Goal: Task Accomplishment & Management: Manage account settings

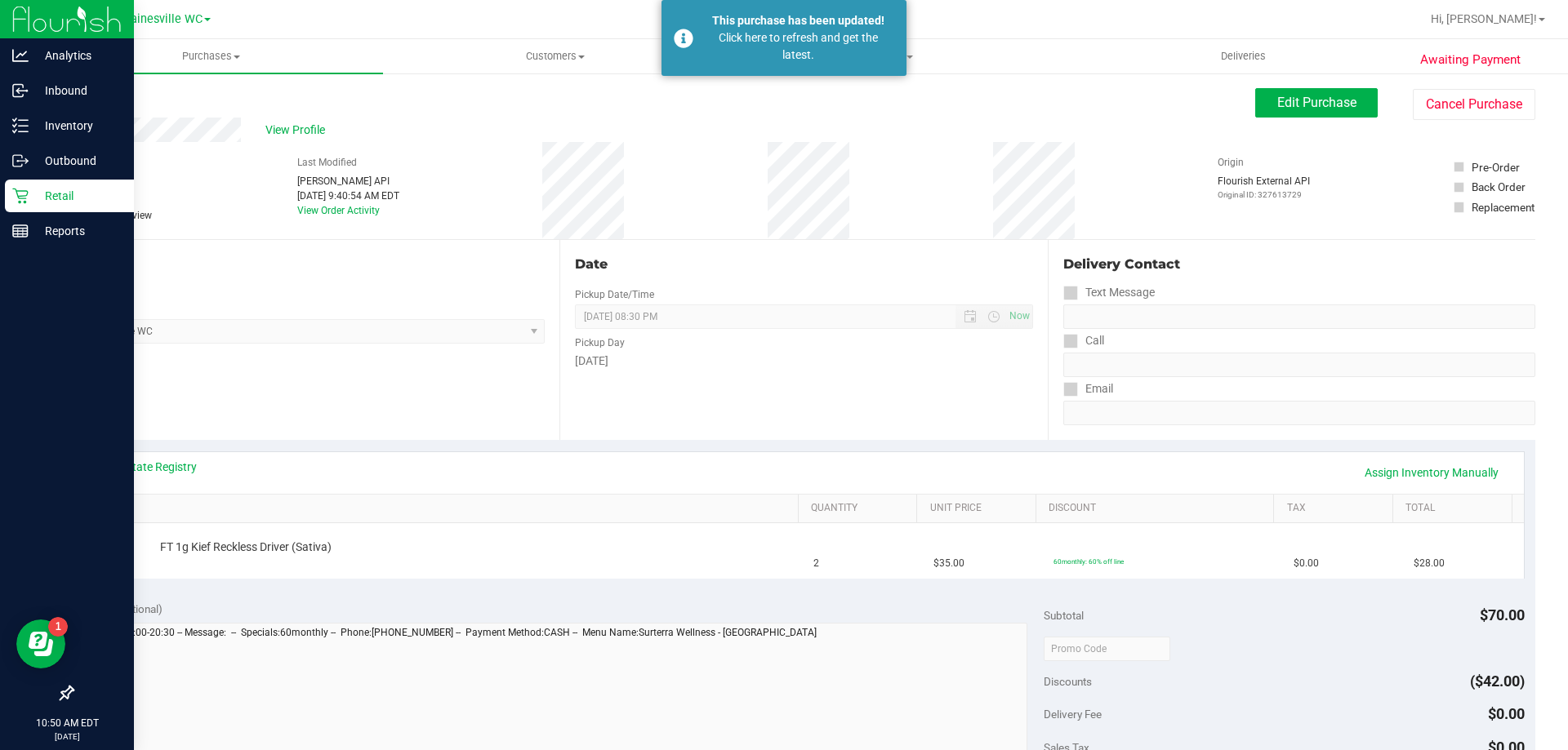
click at [73, 190] on p "Retail" at bounding box center [77, 195] width 98 height 20
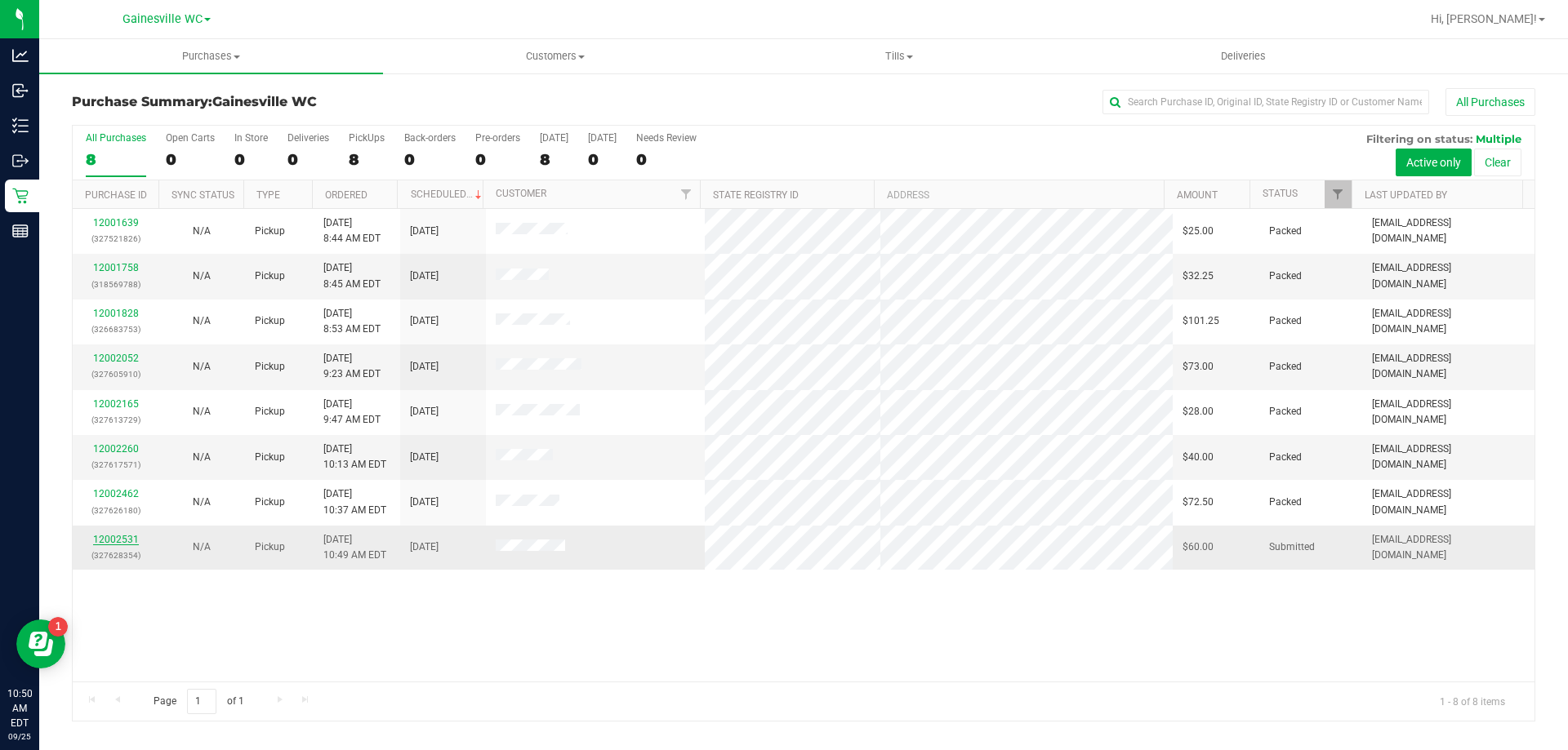
click at [109, 536] on link "12002531" at bounding box center [116, 539] width 46 height 11
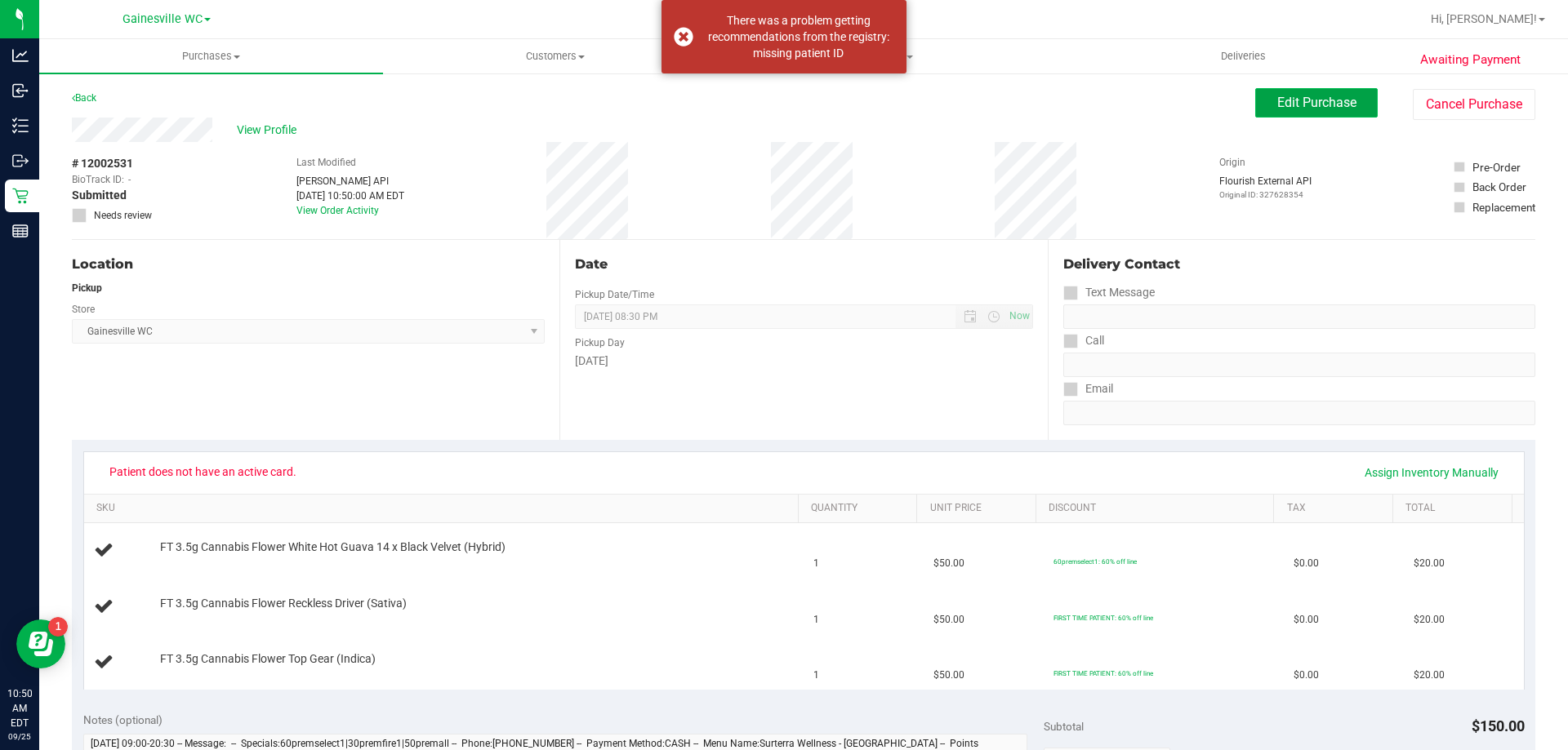
click at [1325, 102] on span "Edit Purchase" at bounding box center [1316, 103] width 79 height 15
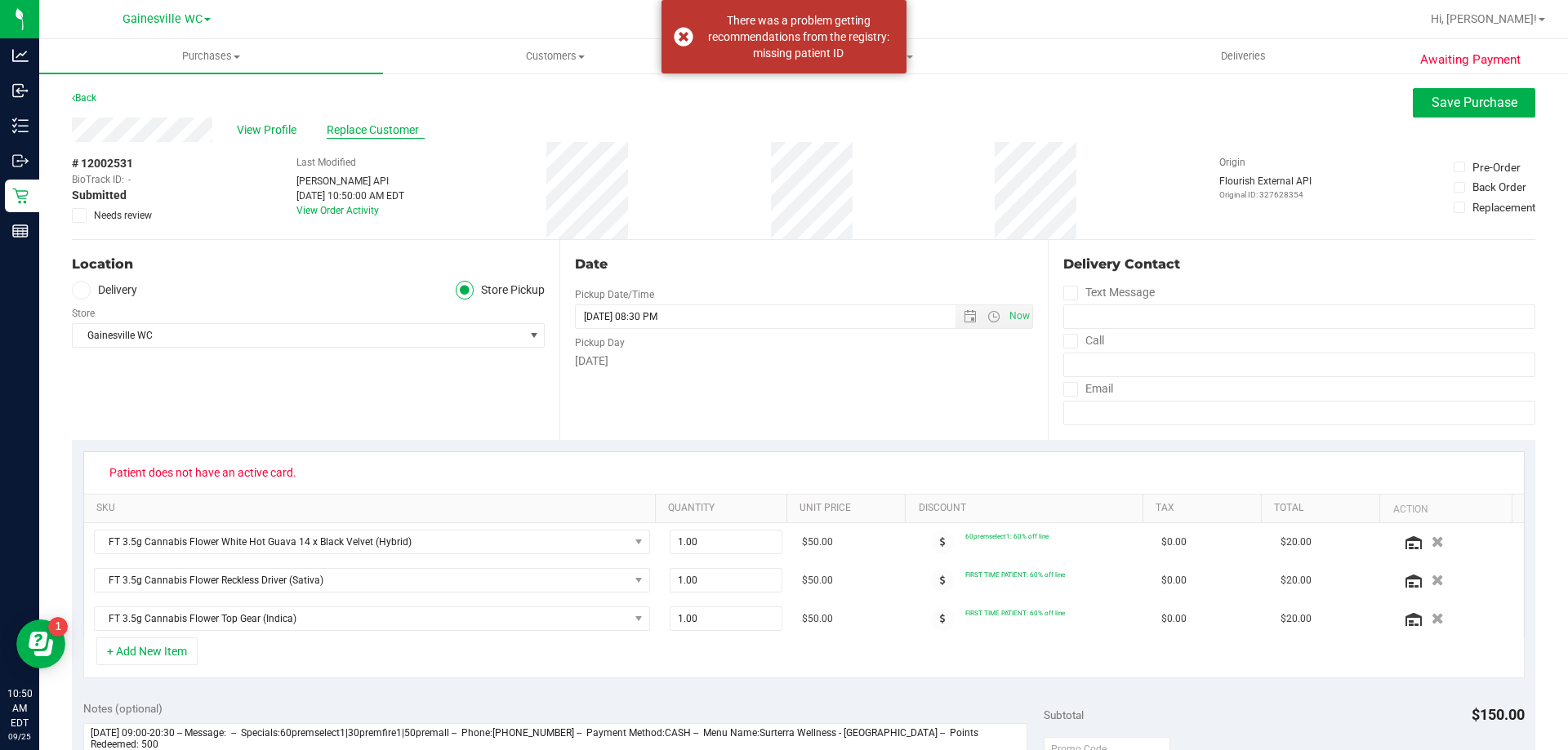
click at [374, 131] on span "Replace Customer" at bounding box center [375, 130] width 98 height 17
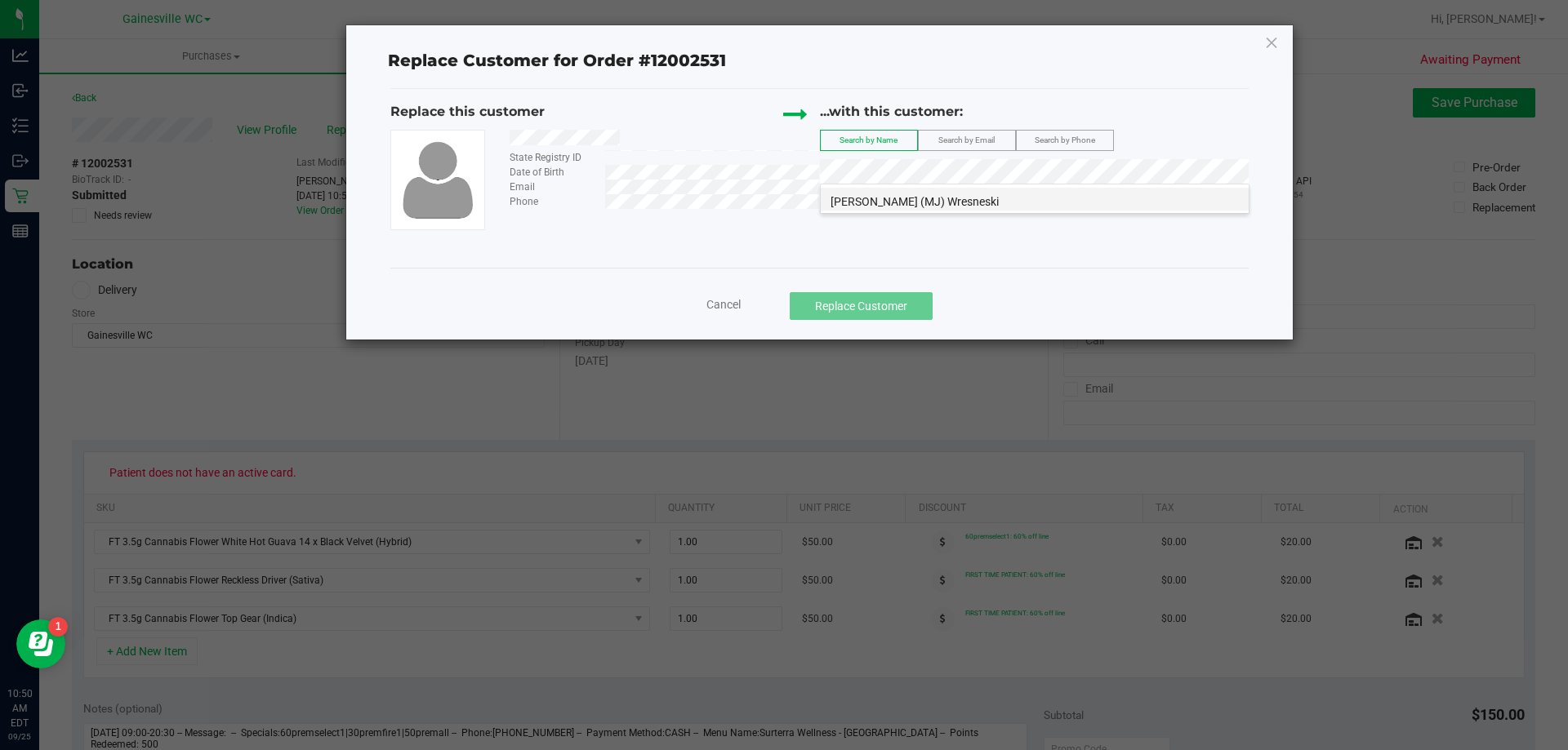
click at [853, 197] on span "[PERSON_NAME] (MJ) Wresneski" at bounding box center [915, 201] width 168 height 13
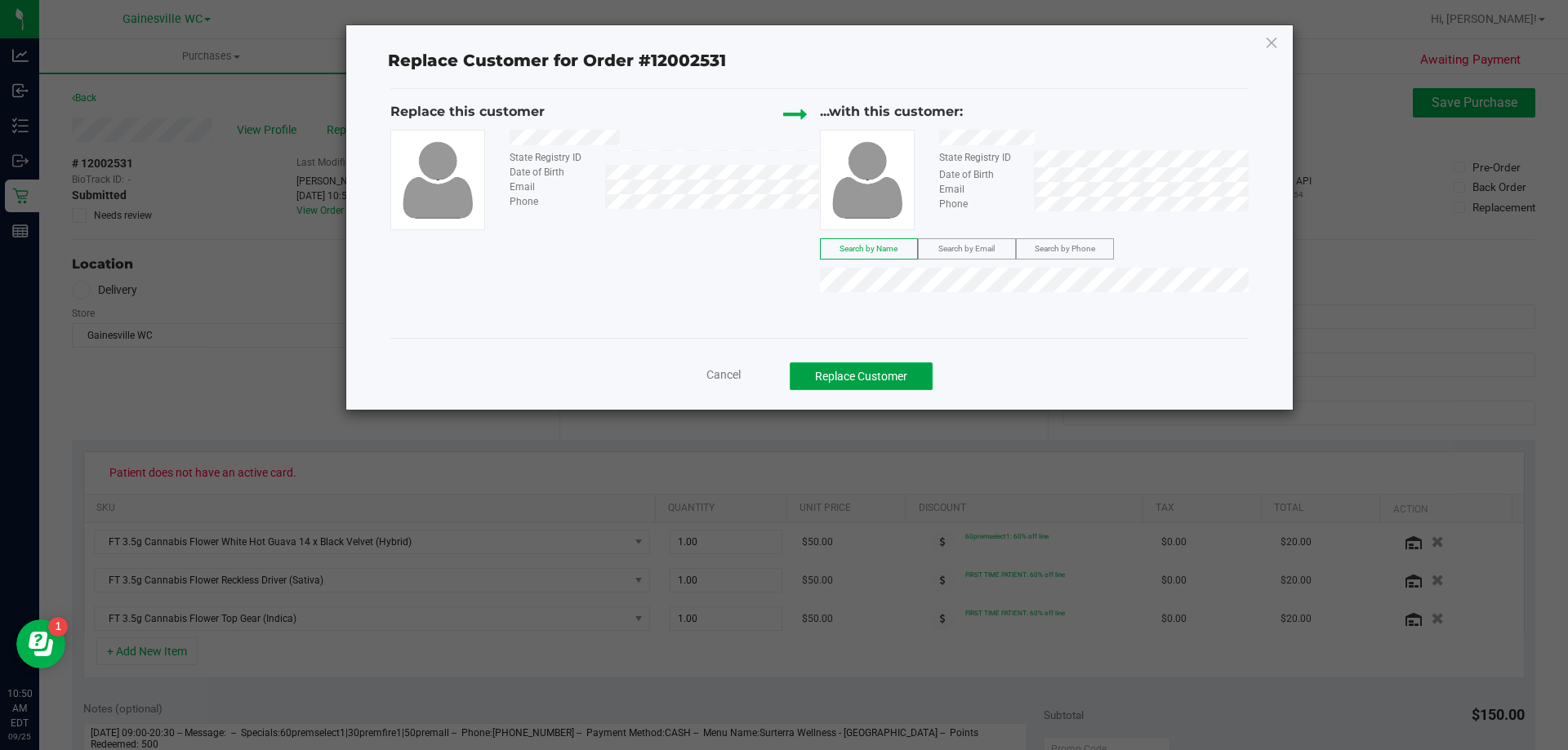
click at [874, 381] on button "Replace Customer" at bounding box center [861, 376] width 143 height 28
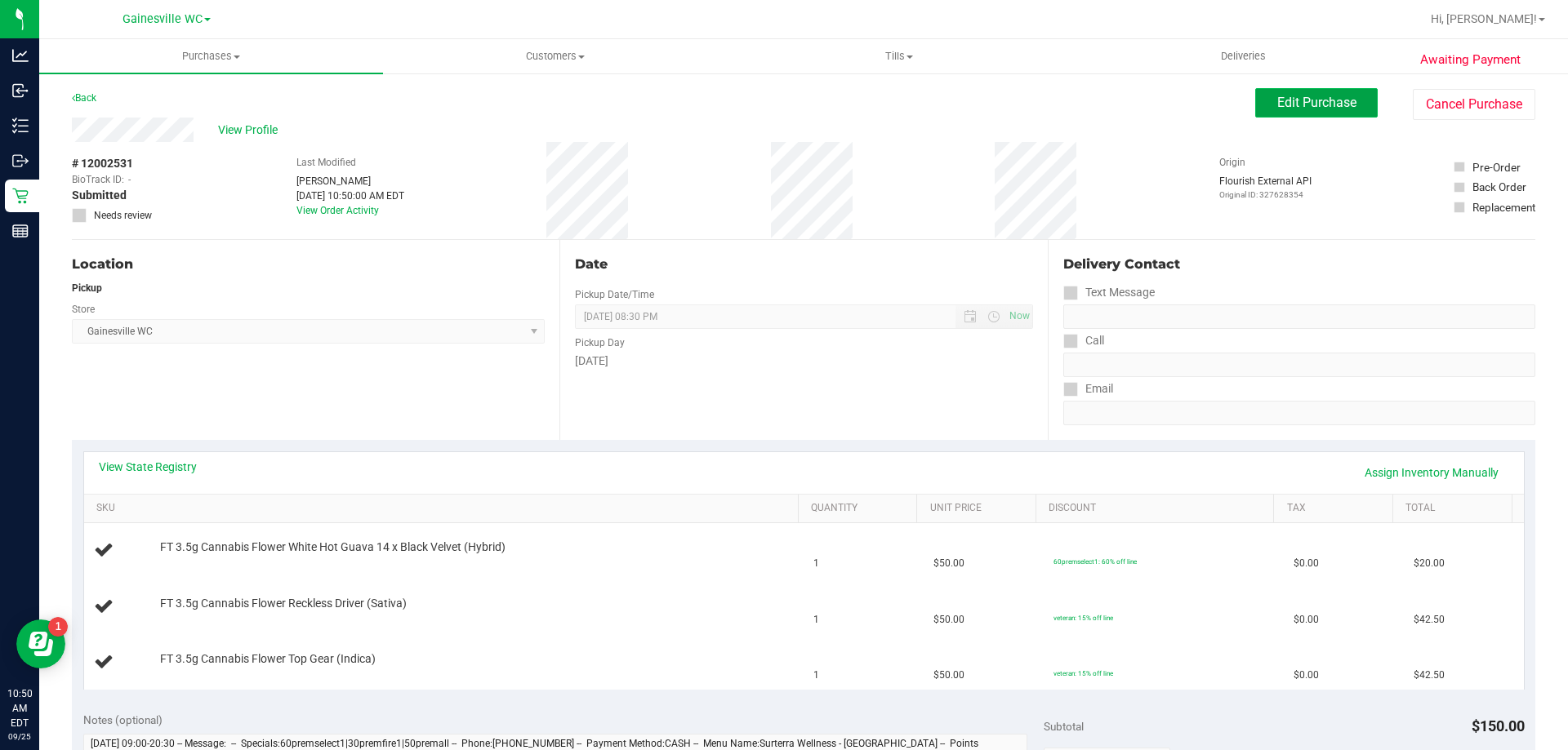
click at [1260, 99] on button "Edit Purchase" at bounding box center [1316, 103] width 122 height 30
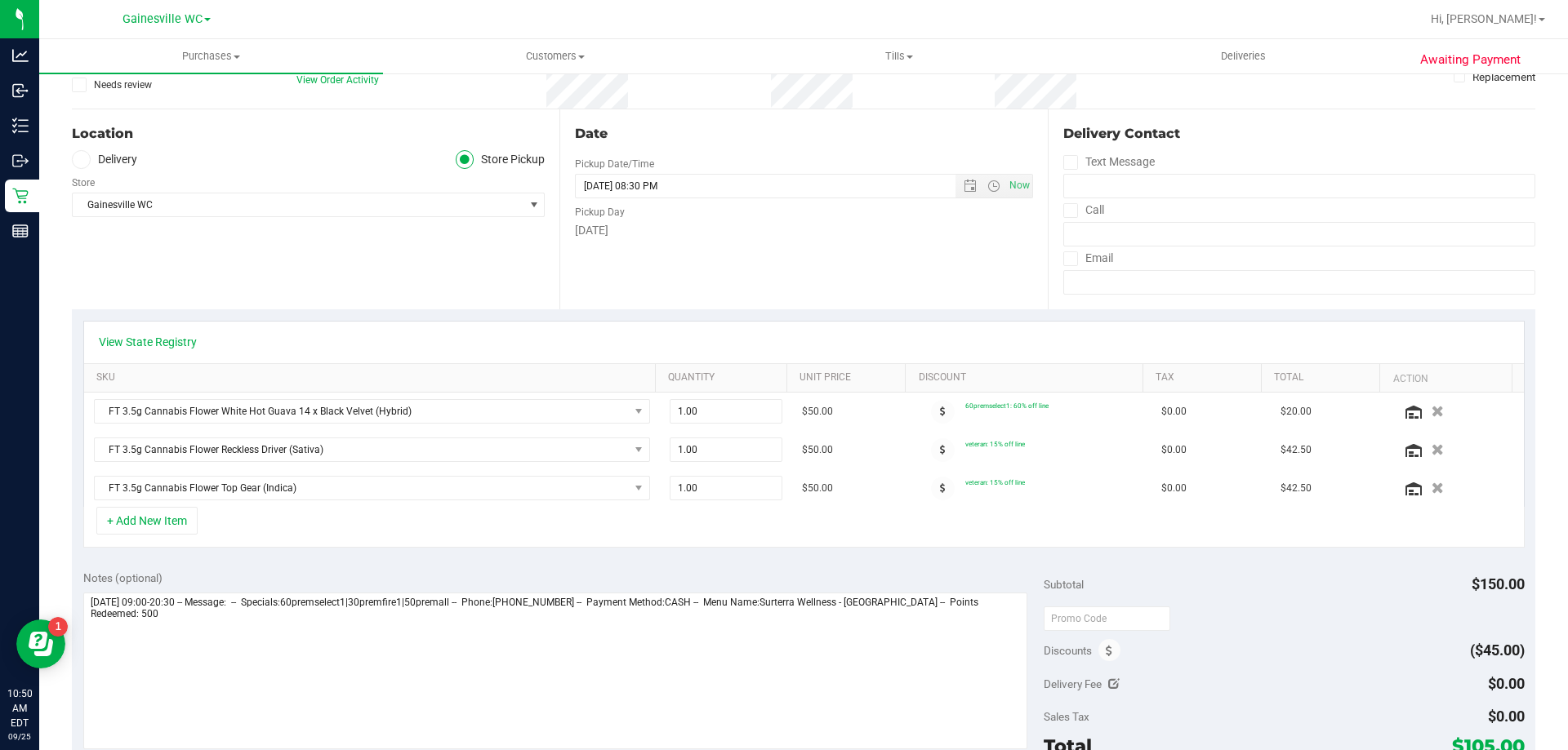
scroll to position [163, 0]
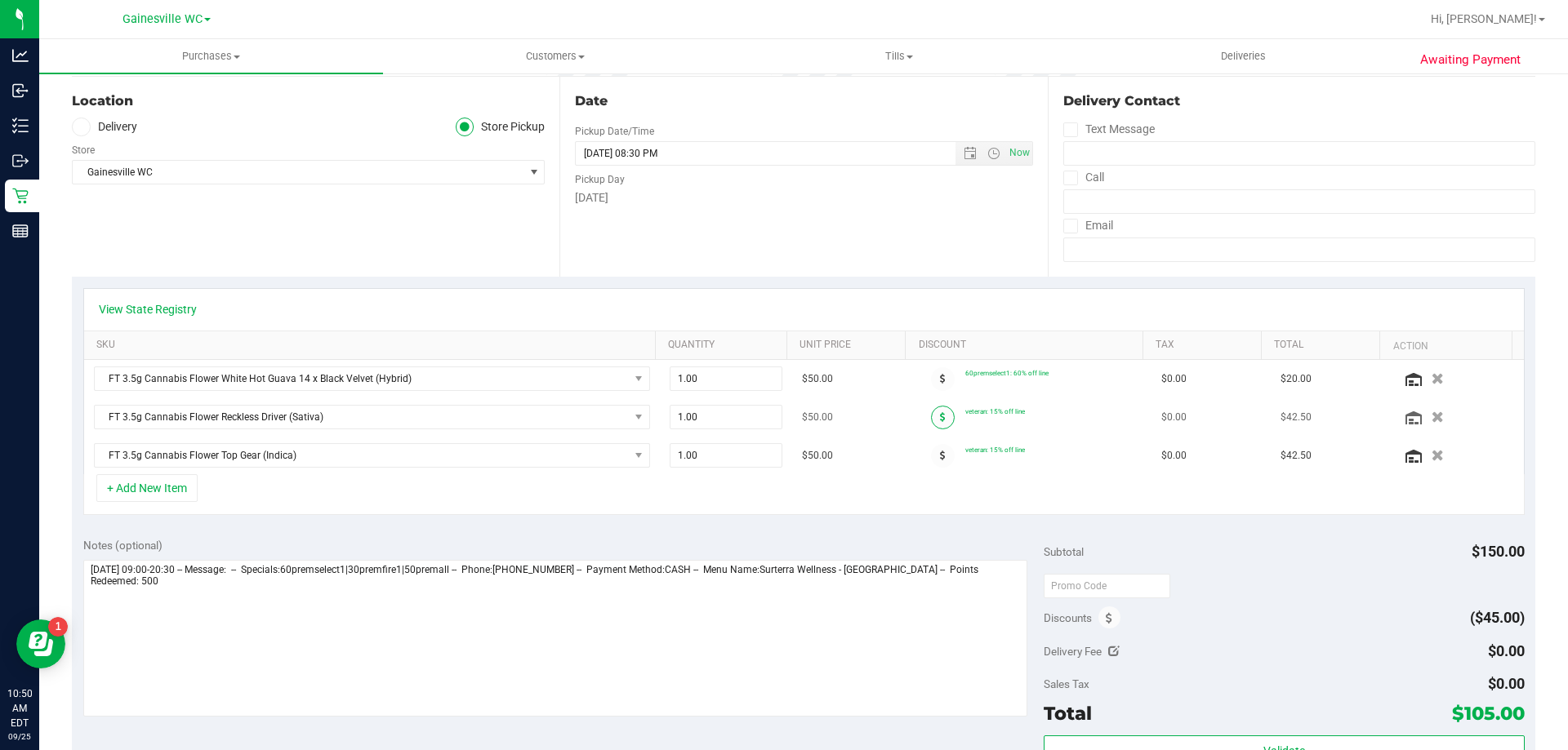
click at [932, 418] on span at bounding box center [943, 417] width 24 height 24
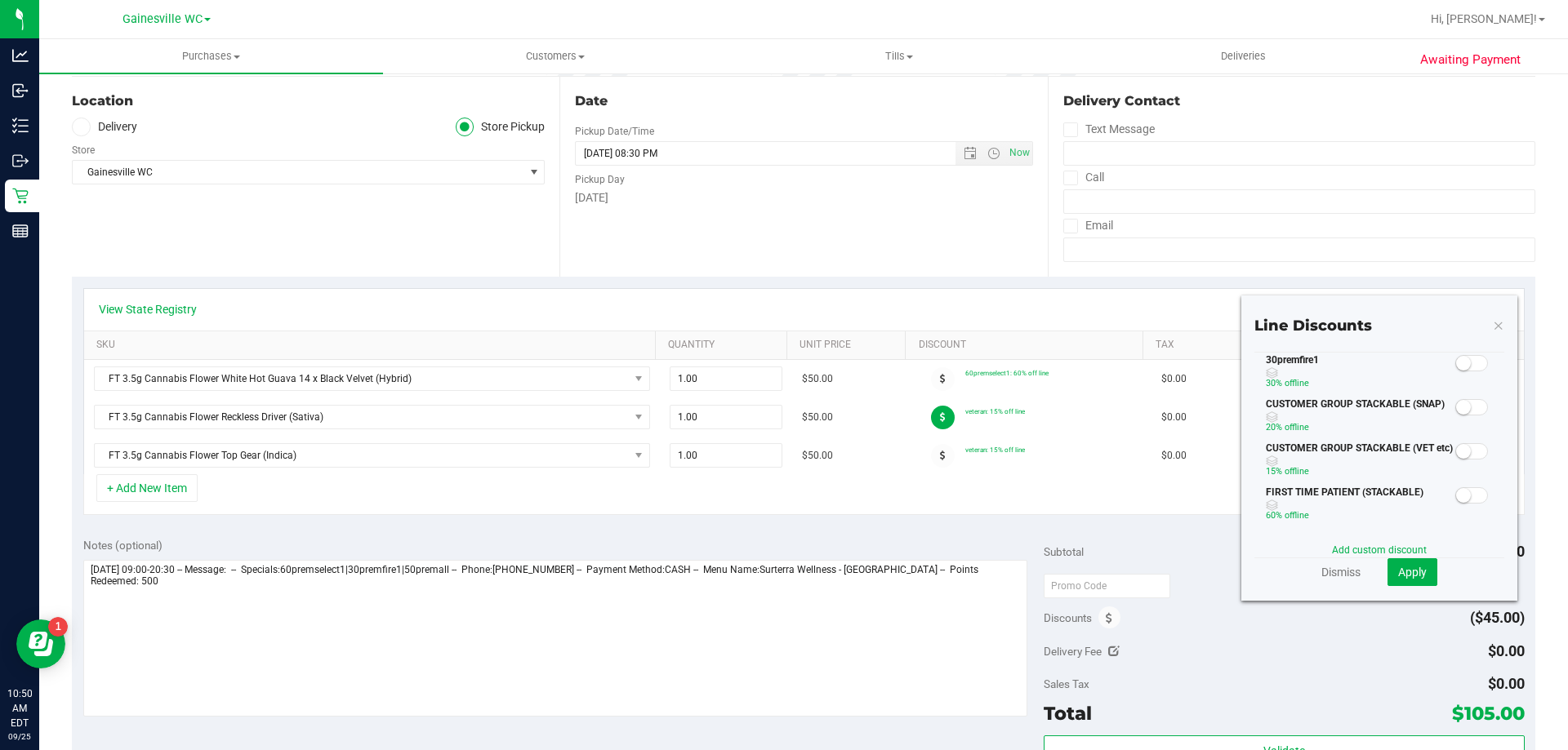
click at [1468, 361] on span at bounding box center [1471, 363] width 32 height 16
click at [1406, 574] on span "Apply" at bounding box center [1412, 572] width 29 height 13
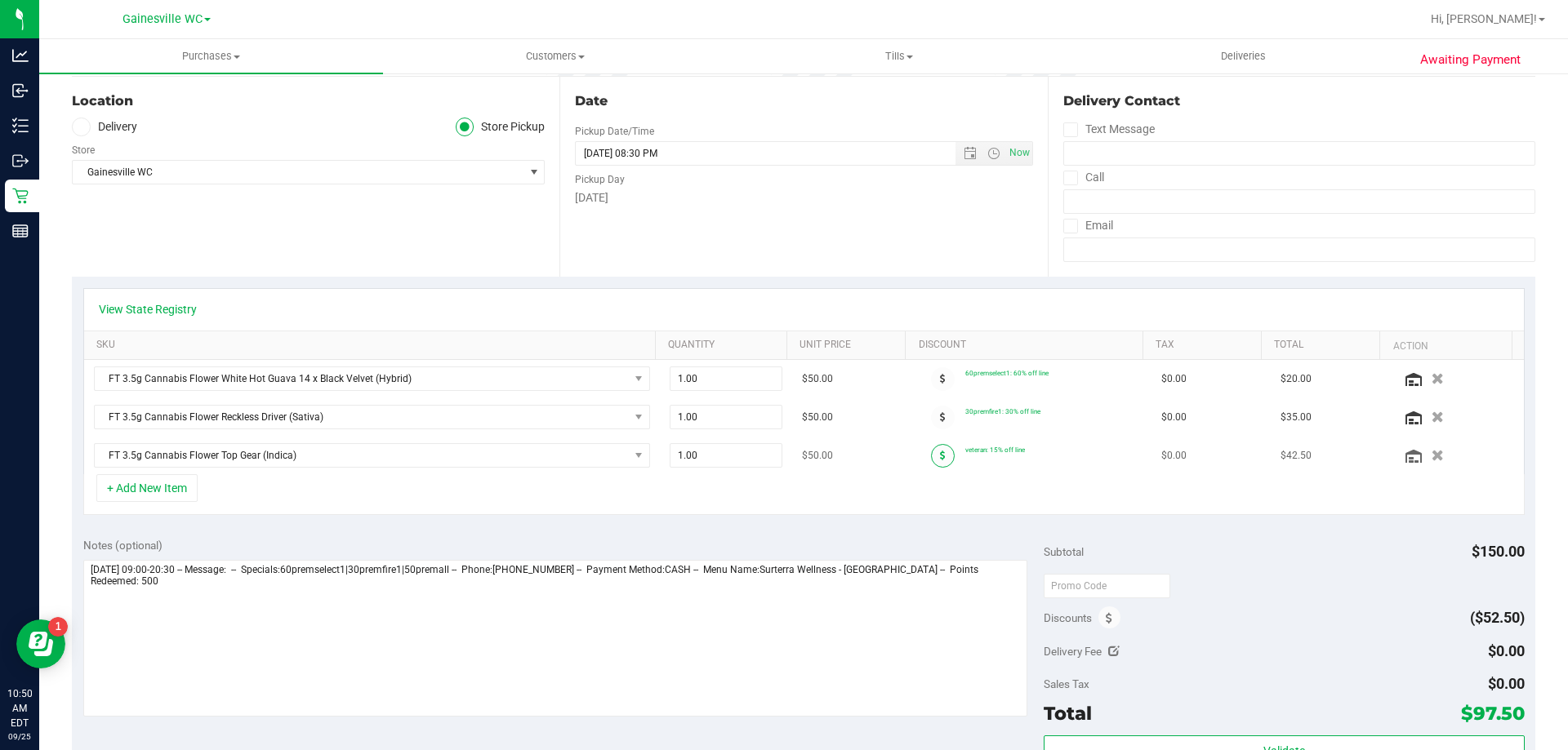
click at [940, 451] on icon at bounding box center [943, 456] width 6 height 10
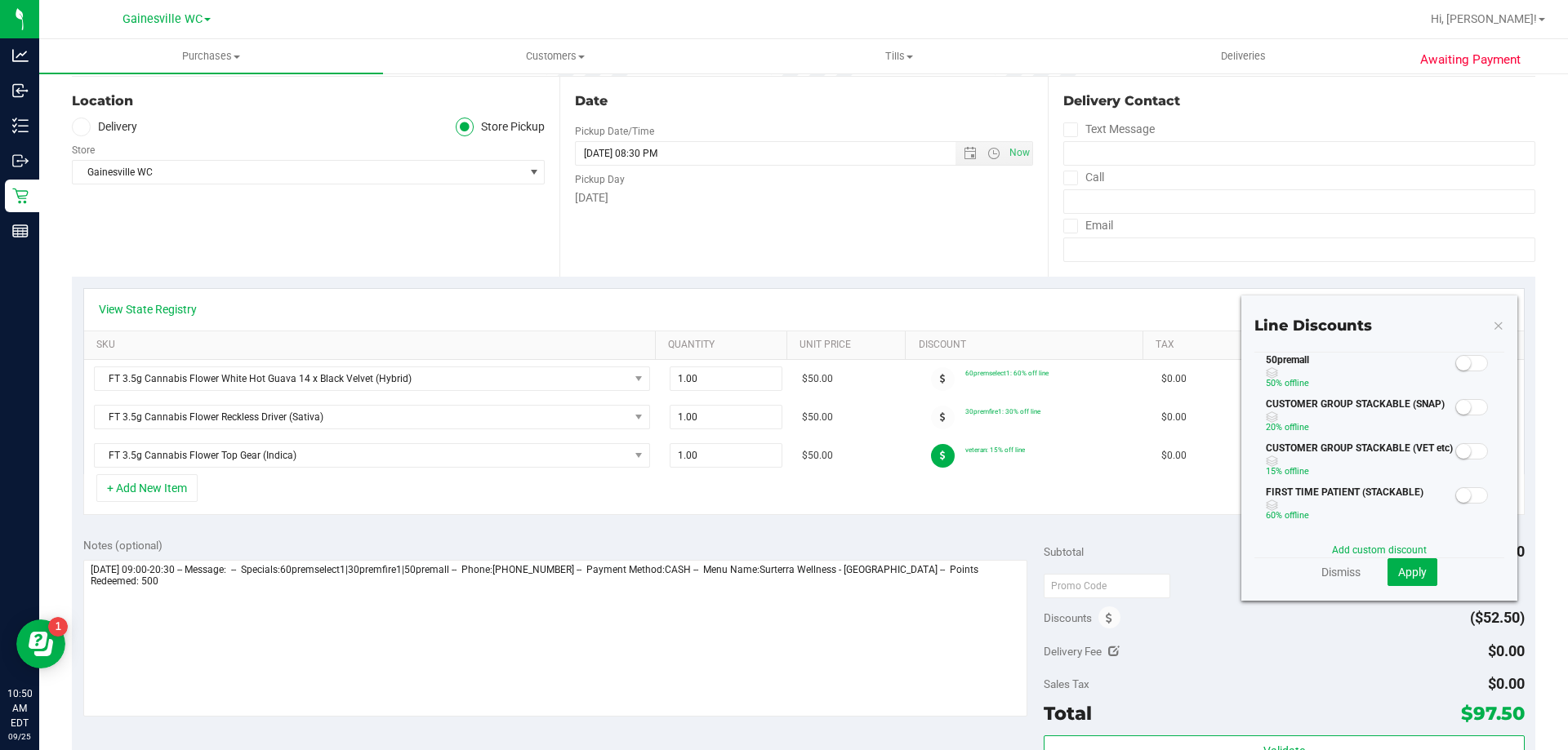
click at [1470, 365] on span at bounding box center [1471, 363] width 32 height 16
drag, startPoint x: 1420, startPoint y: 574, endPoint x: 1354, endPoint y: 579, distance: 66.2
click at [1418, 574] on button "Apply" at bounding box center [1412, 572] width 50 height 28
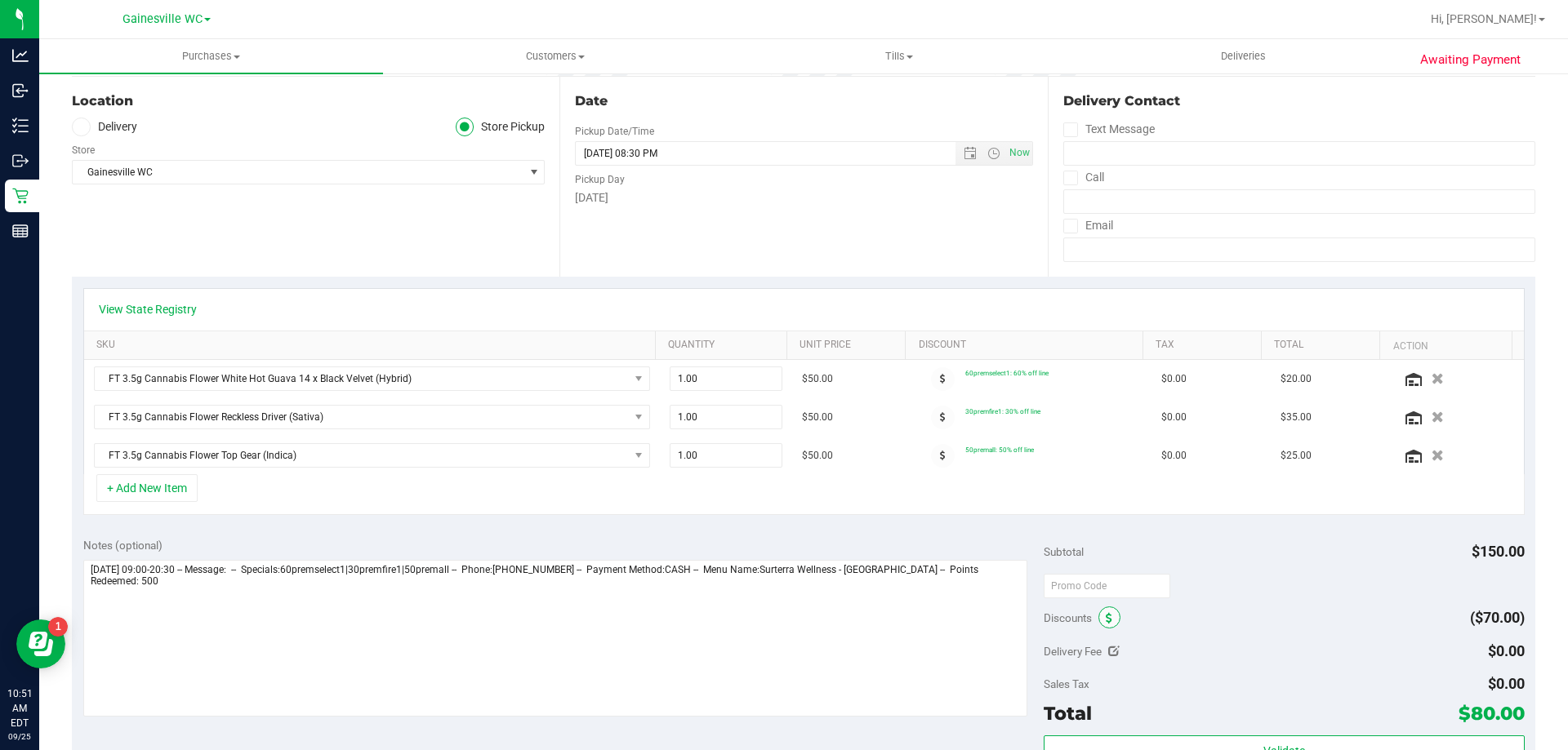
click at [1098, 617] on span at bounding box center [1109, 618] width 22 height 22
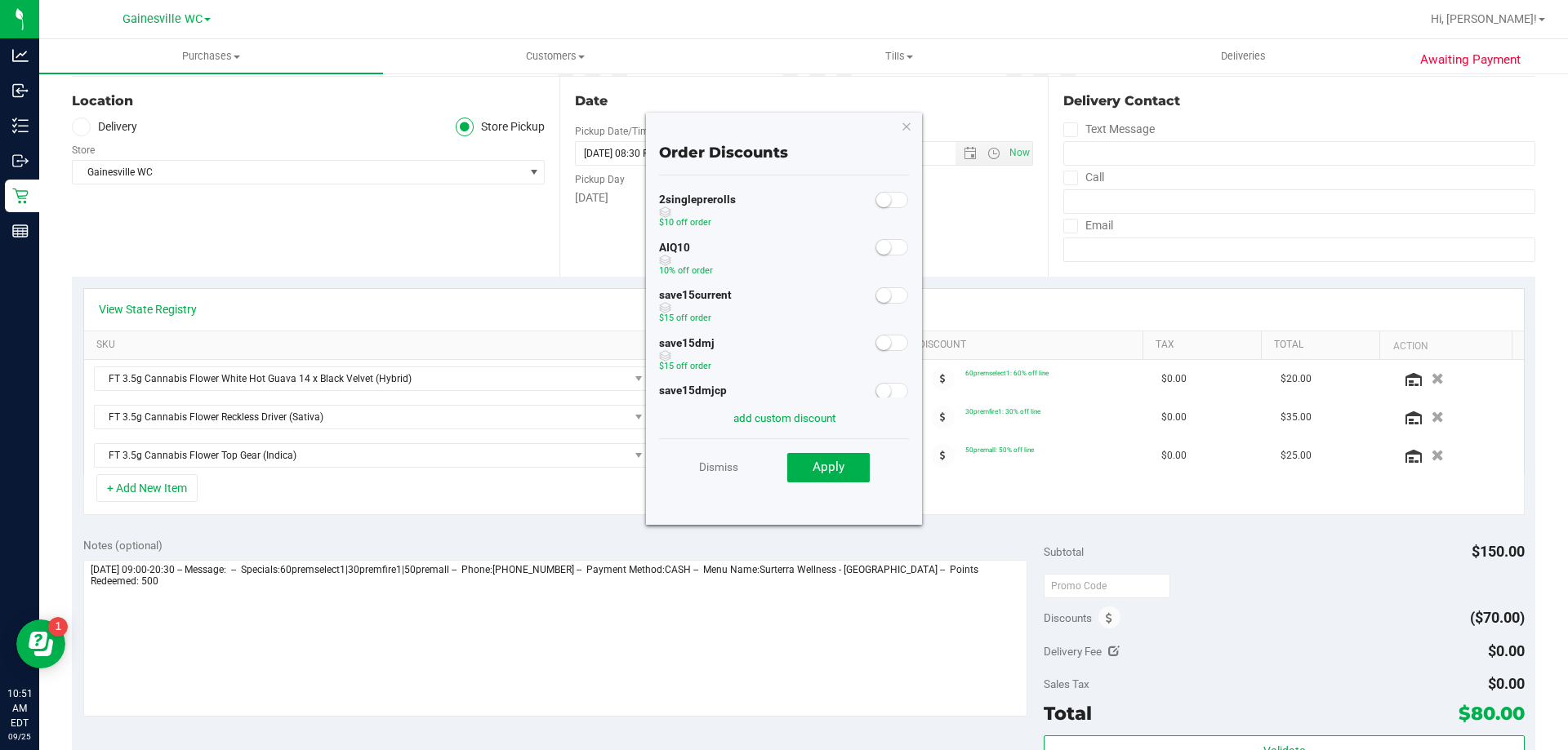
click at [893, 249] on span at bounding box center [892, 247] width 32 height 16
click at [852, 474] on button "Apply" at bounding box center [828, 467] width 82 height 30
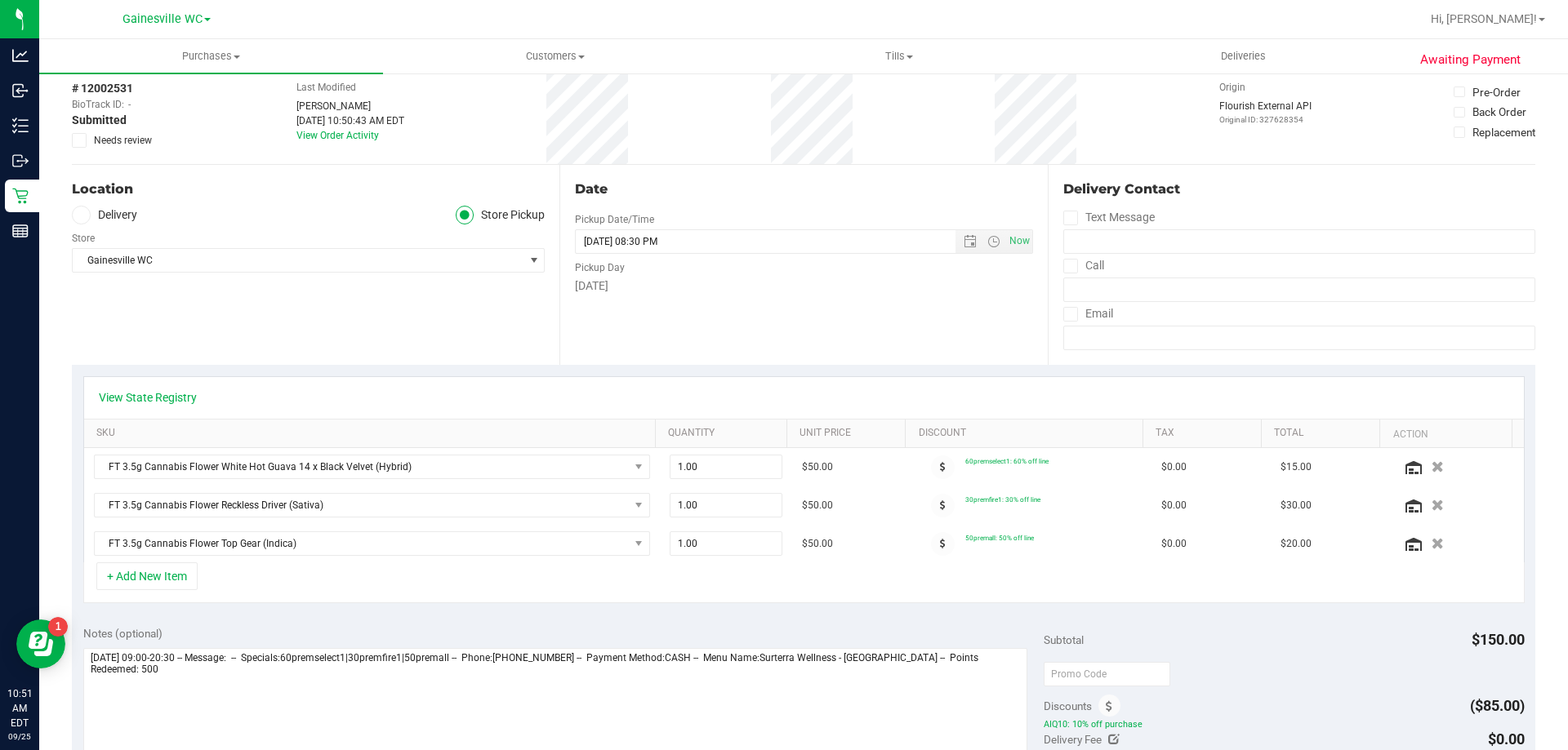
scroll to position [0, 0]
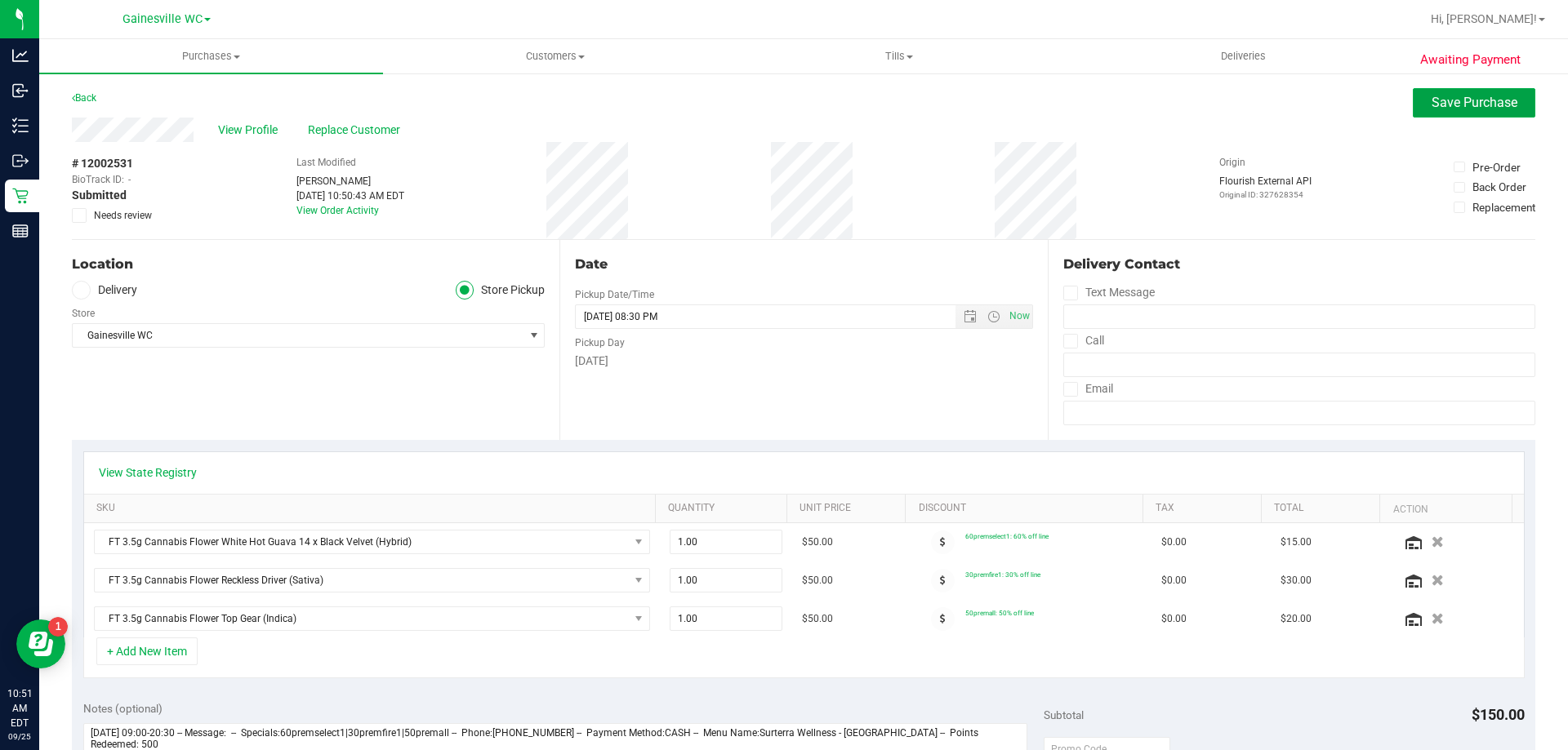
drag, startPoint x: 1460, startPoint y: 105, endPoint x: 964, endPoint y: 136, distance: 497.0
click at [1459, 105] on span "Save Purchase" at bounding box center [1474, 103] width 86 height 15
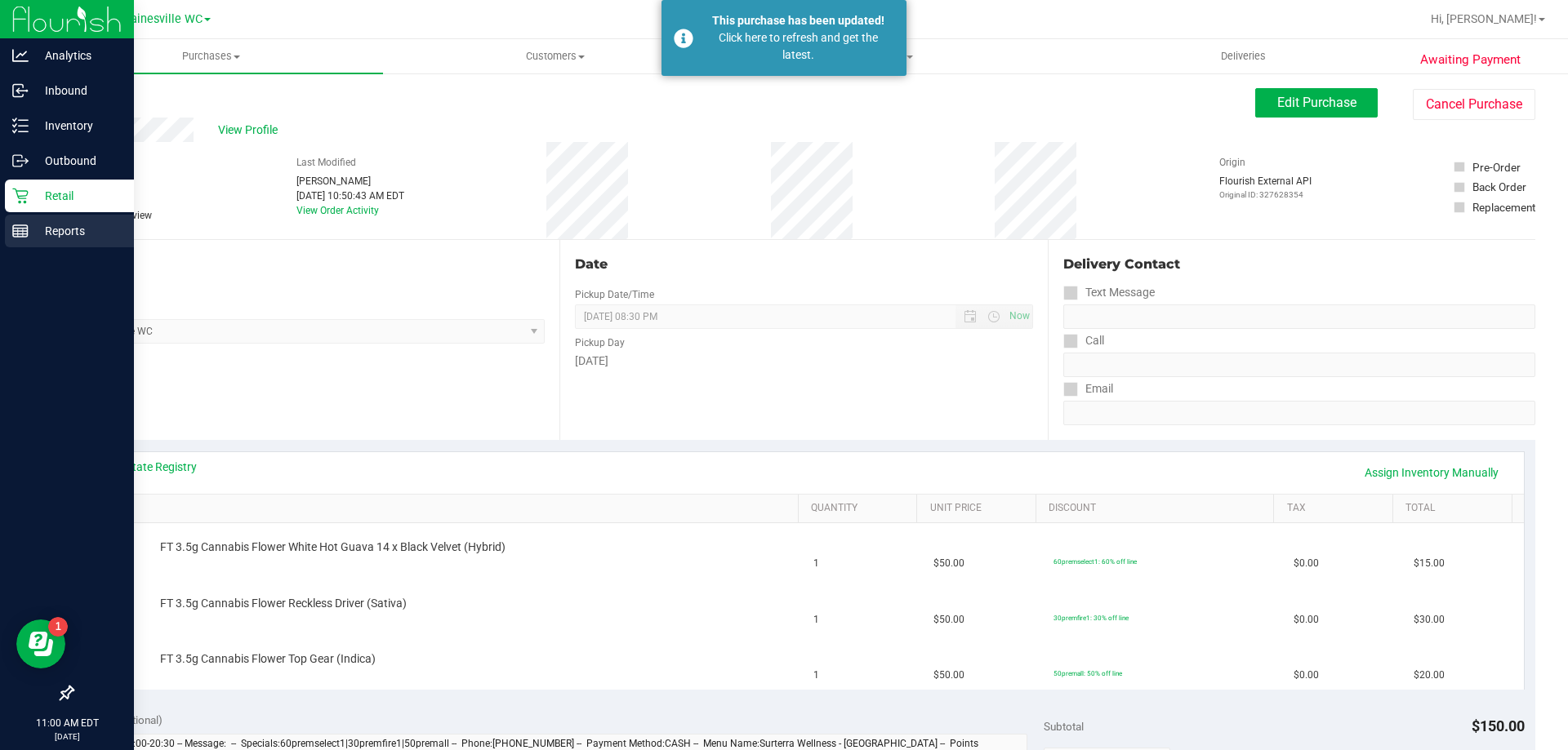
click at [25, 231] on line at bounding box center [20, 231] width 14 height 0
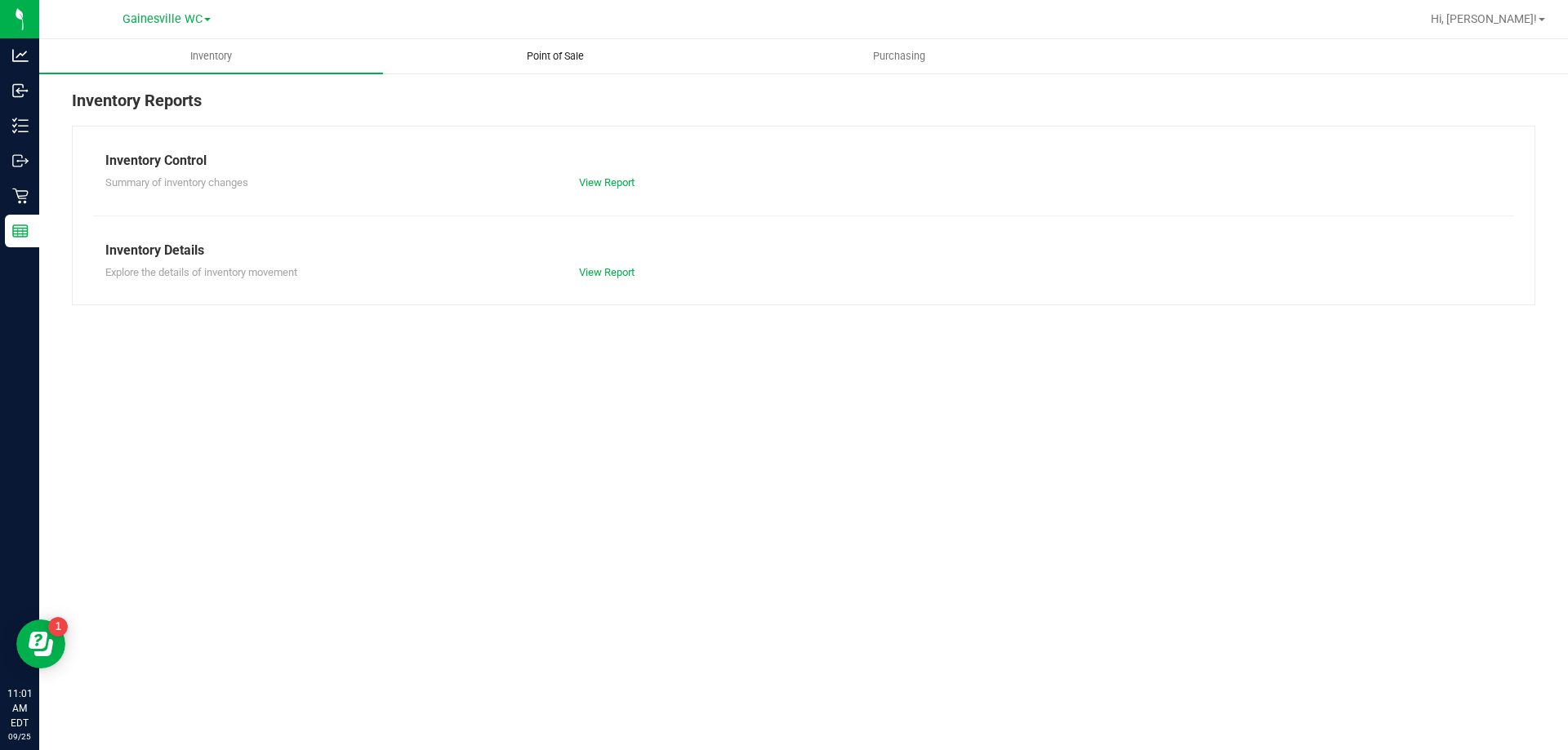
click at [568, 56] on span "Point of Sale" at bounding box center [555, 56] width 101 height 14
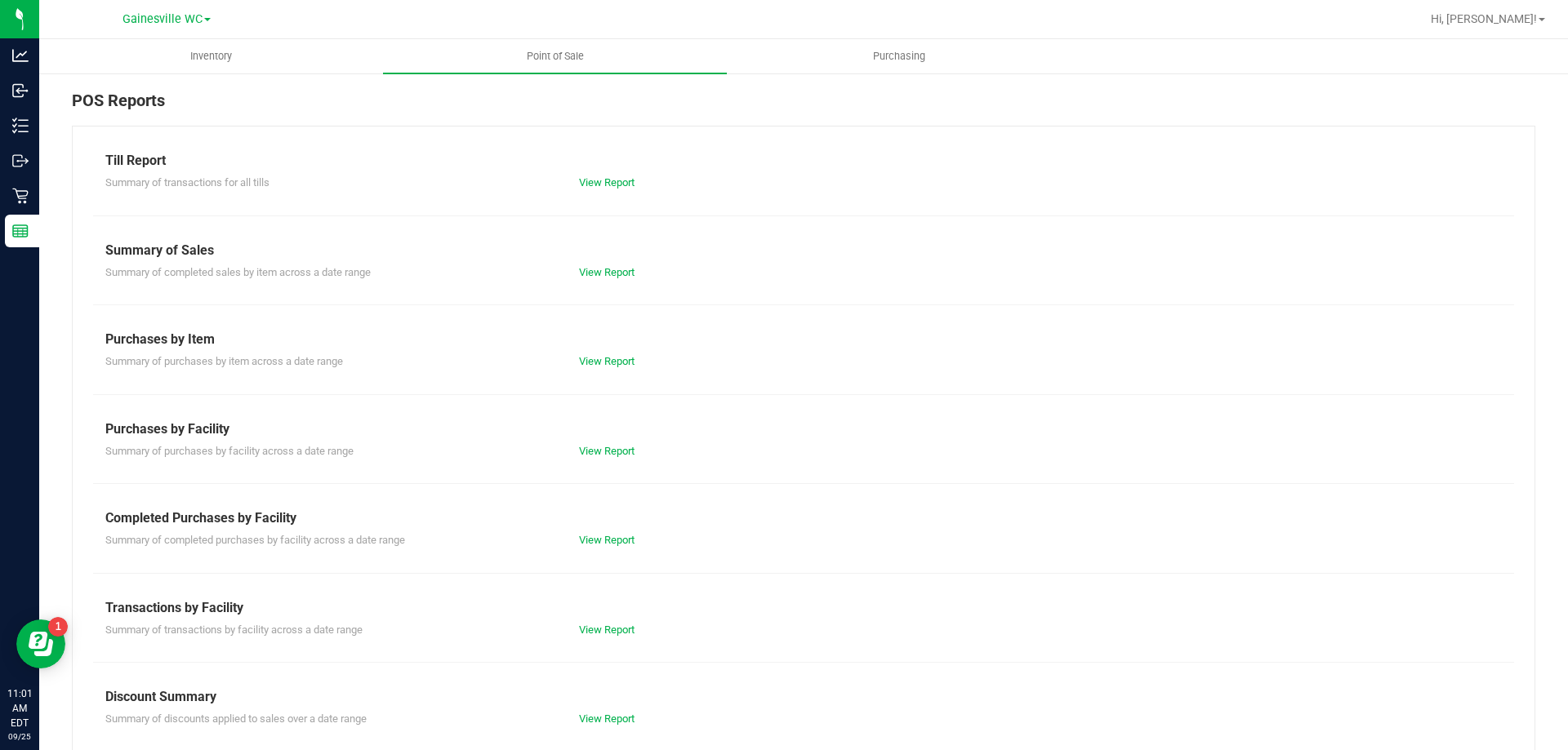
click at [603, 533] on div "View Report" at bounding box center [685, 540] width 237 height 16
click at [601, 542] on link "View Report" at bounding box center [606, 540] width 55 height 12
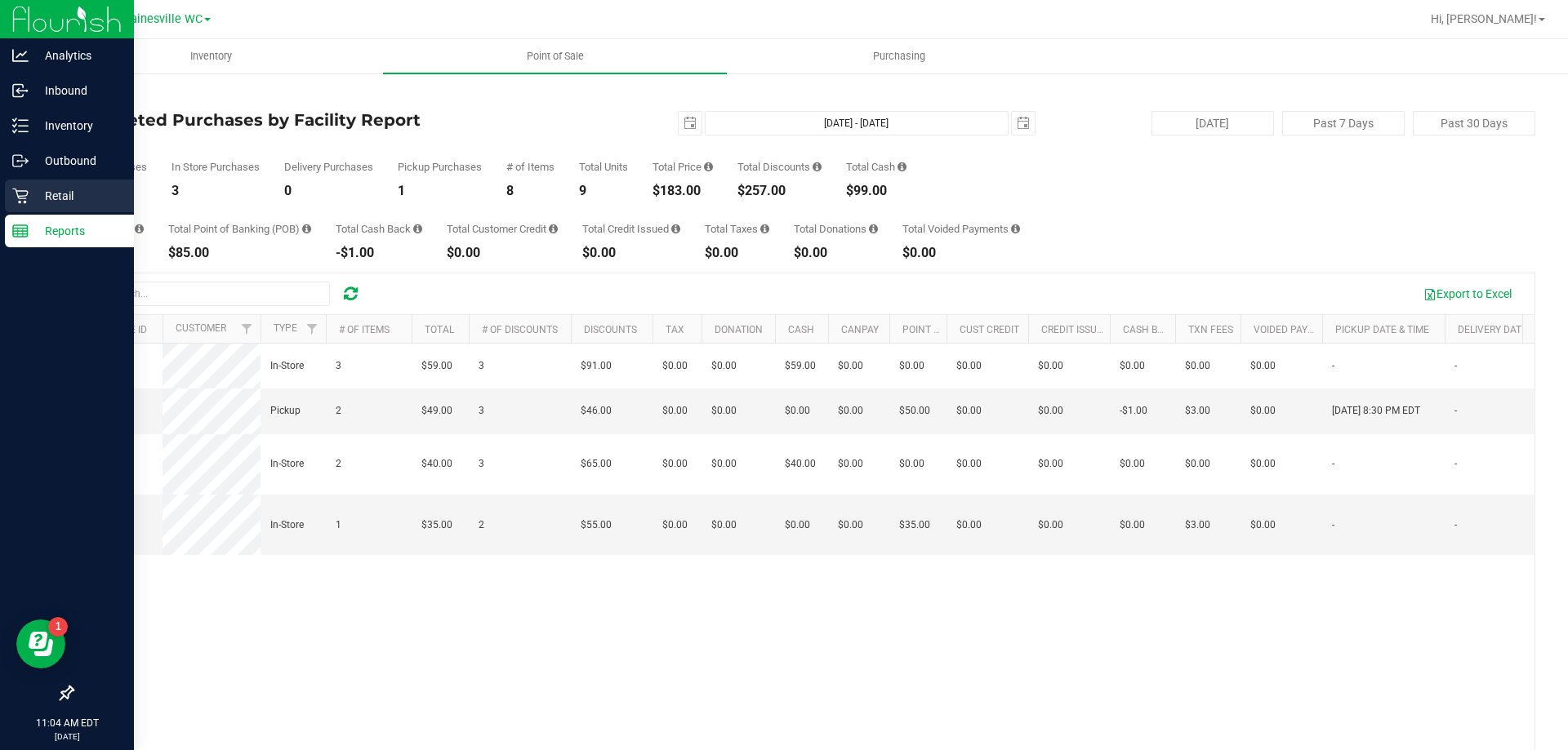
click at [25, 186] on div "Retail" at bounding box center [70, 196] width 129 height 32
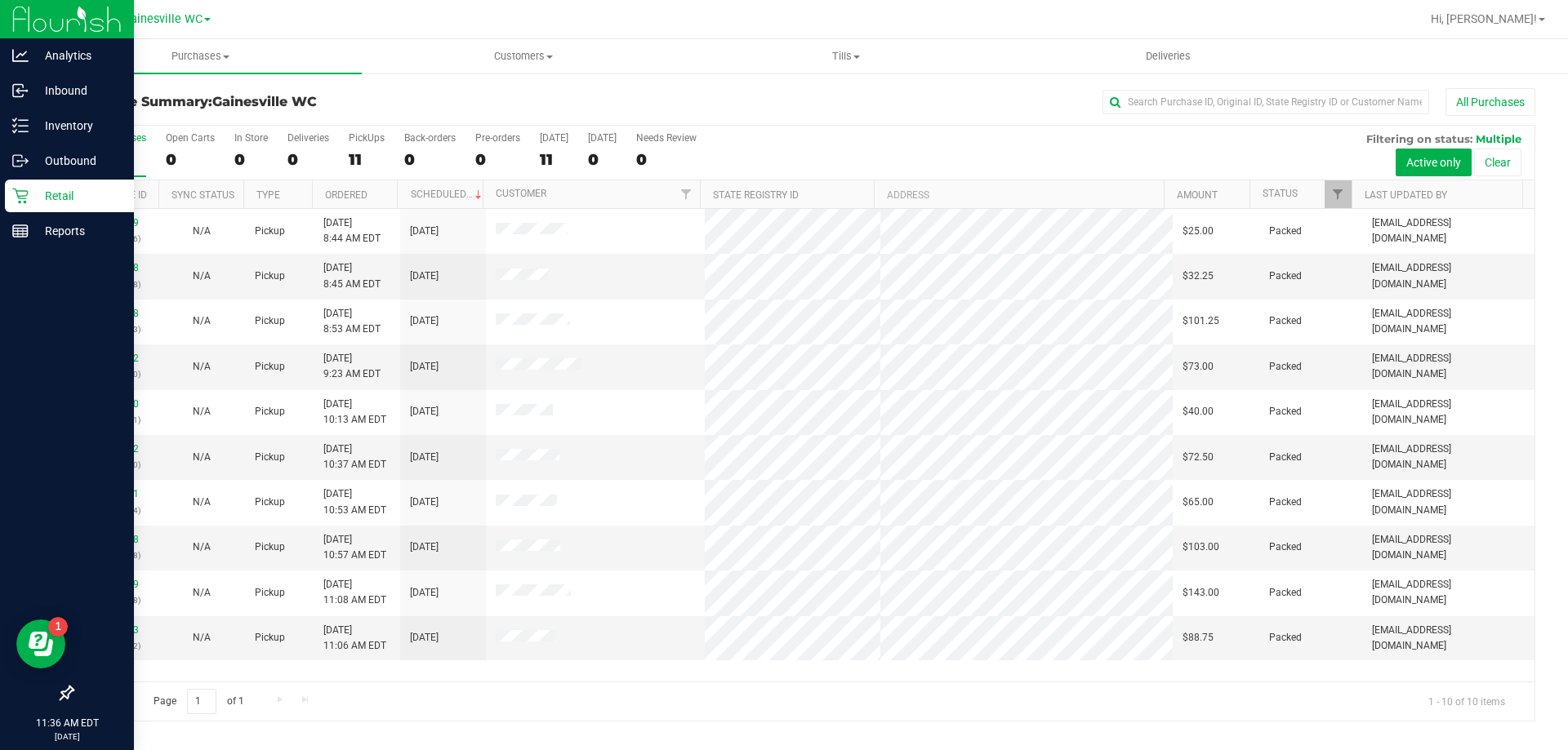
click at [36, 201] on p "Retail" at bounding box center [77, 195] width 98 height 20
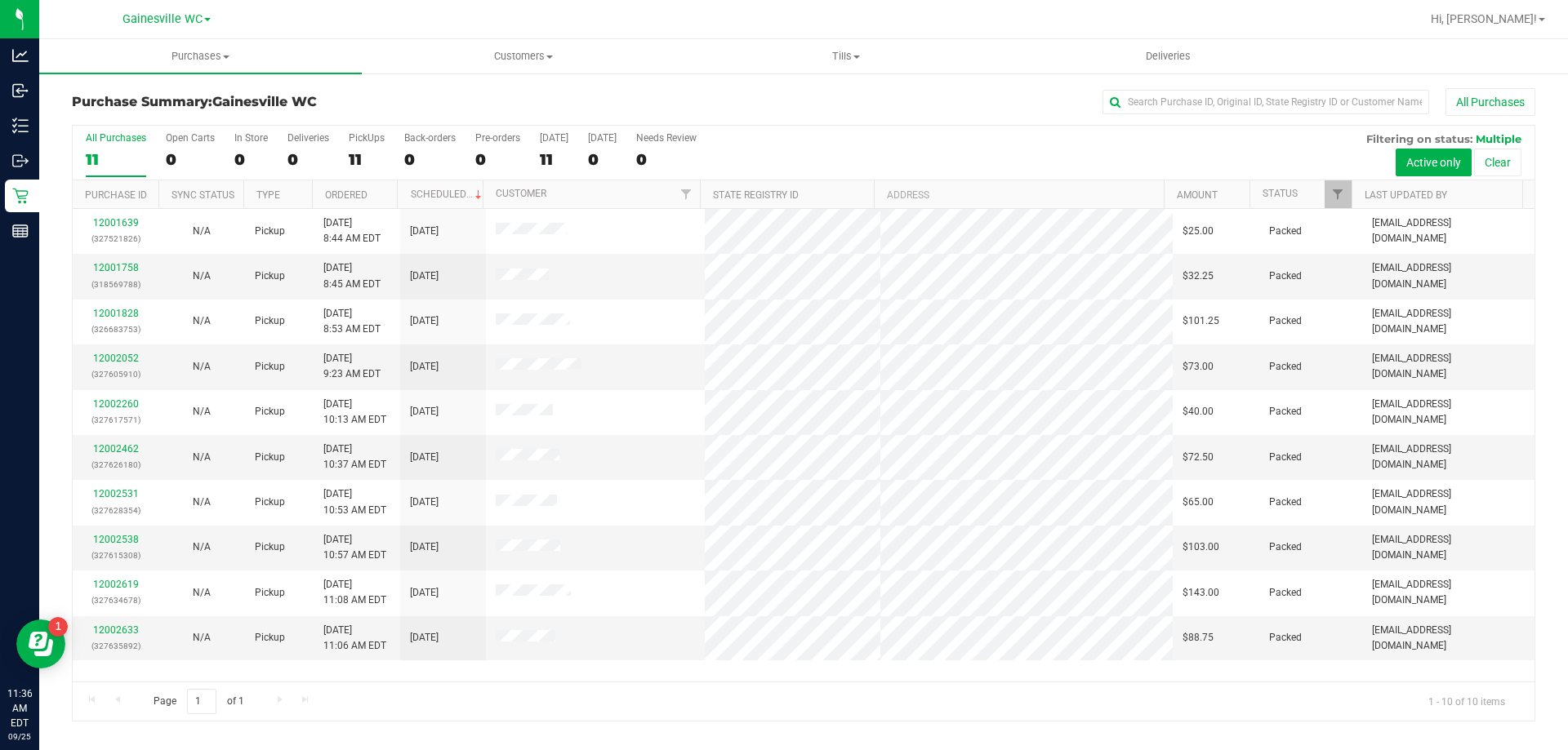
click at [141, 158] on div "11" at bounding box center [115, 160] width 60 height 19
click at [0, 0] on input "All Purchases 11" at bounding box center [0, 0] width 0 height 0
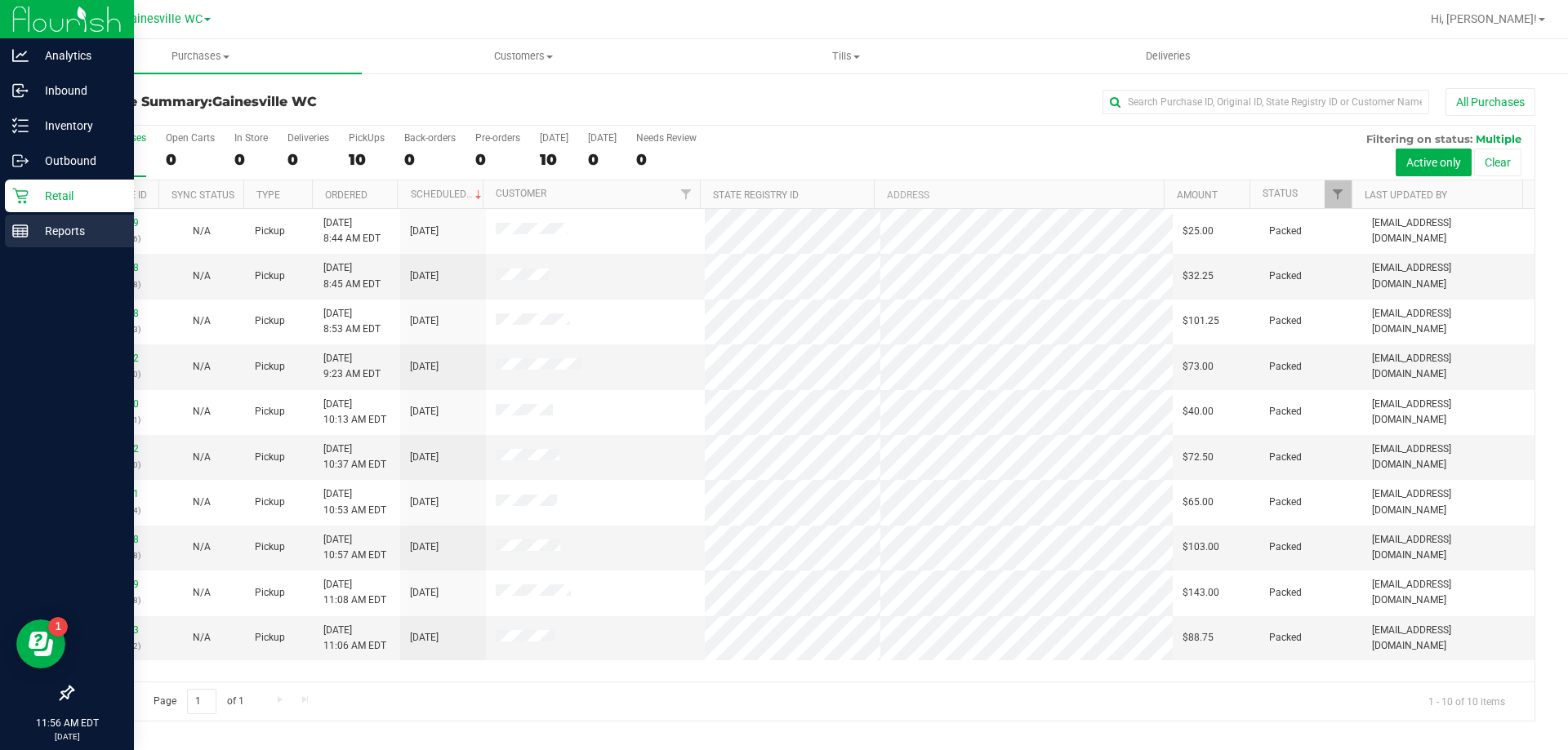
click at [23, 231] on line at bounding box center [20, 231] width 14 height 0
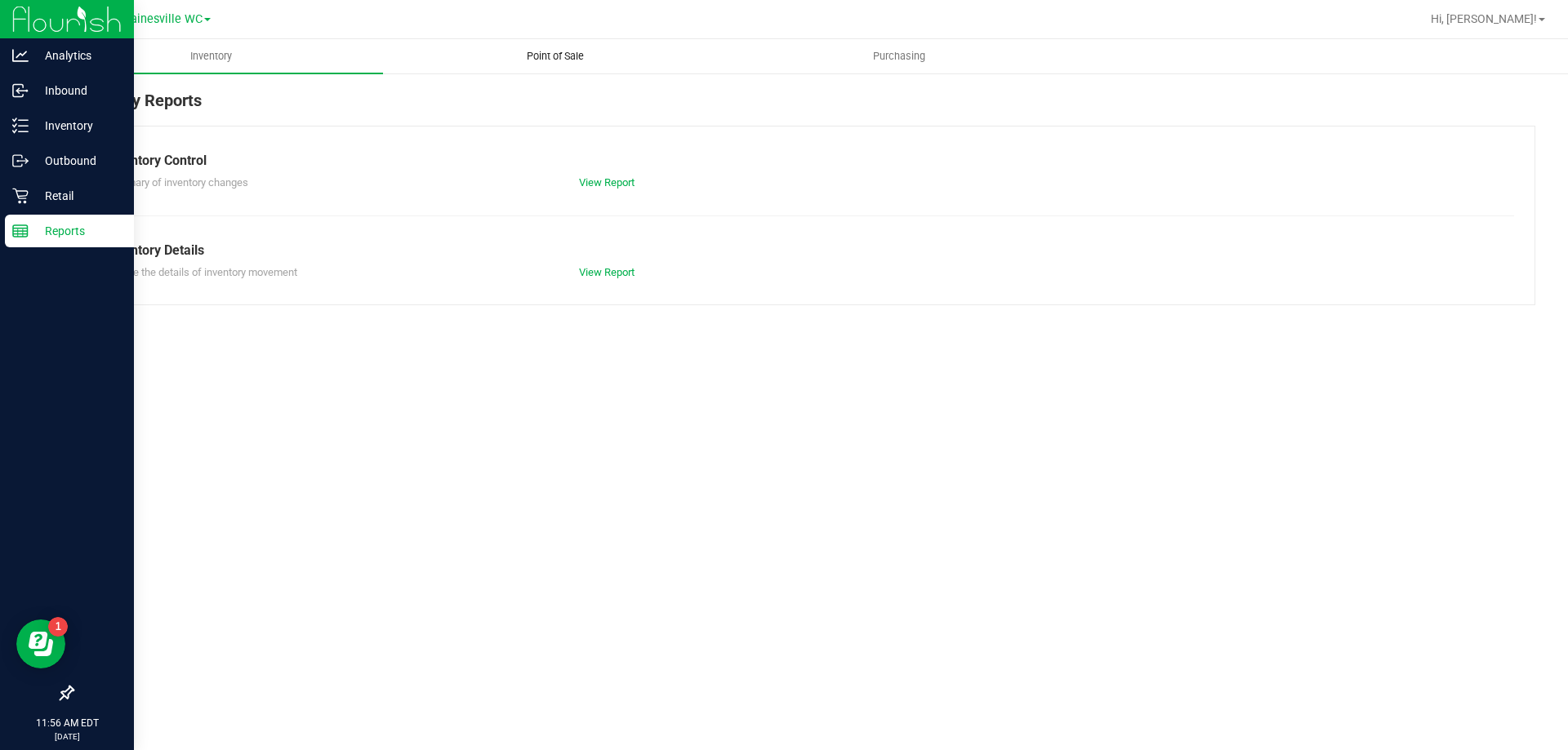
click at [557, 54] on span "Point of Sale" at bounding box center [555, 56] width 101 height 14
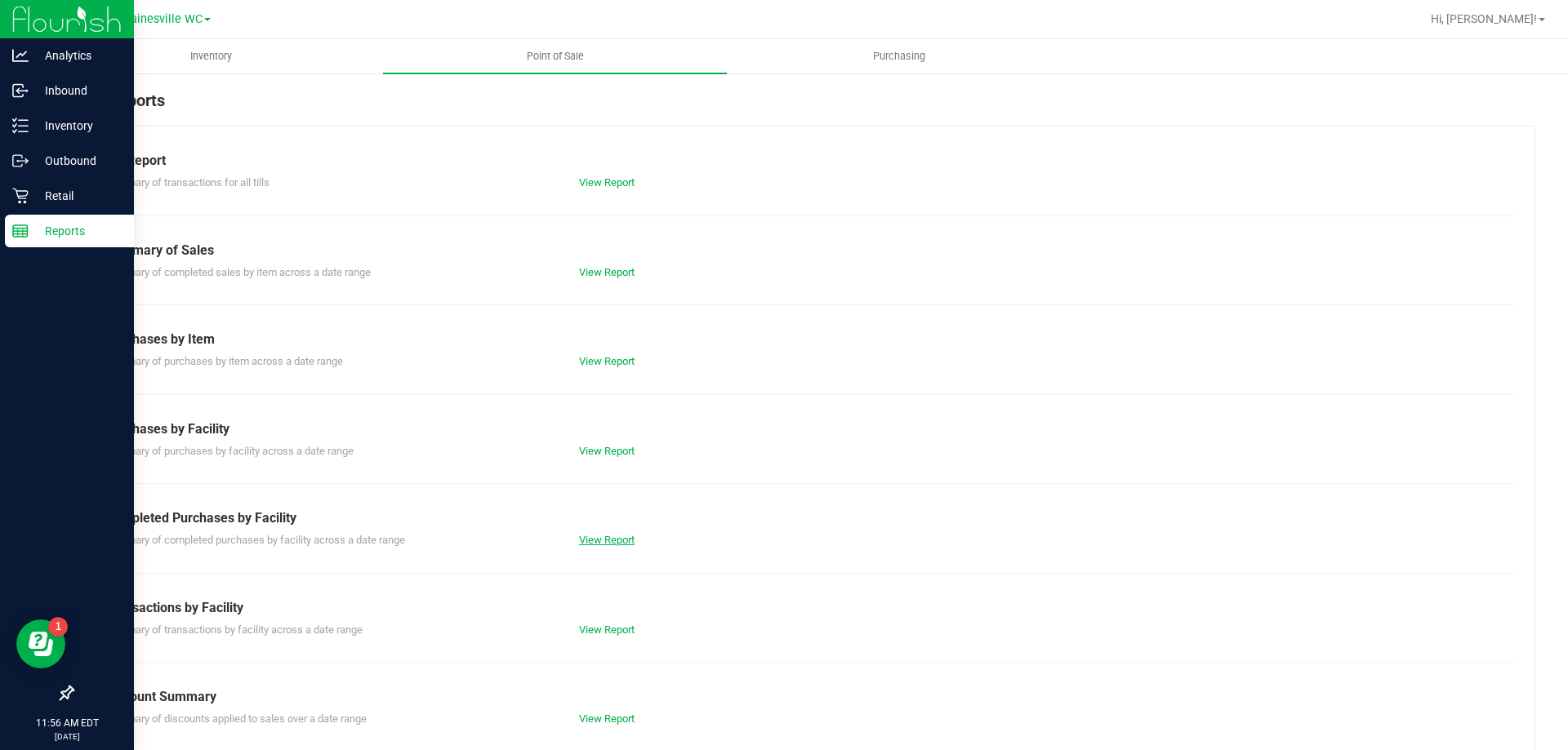
click at [614, 536] on link "View Report" at bounding box center [606, 540] width 55 height 12
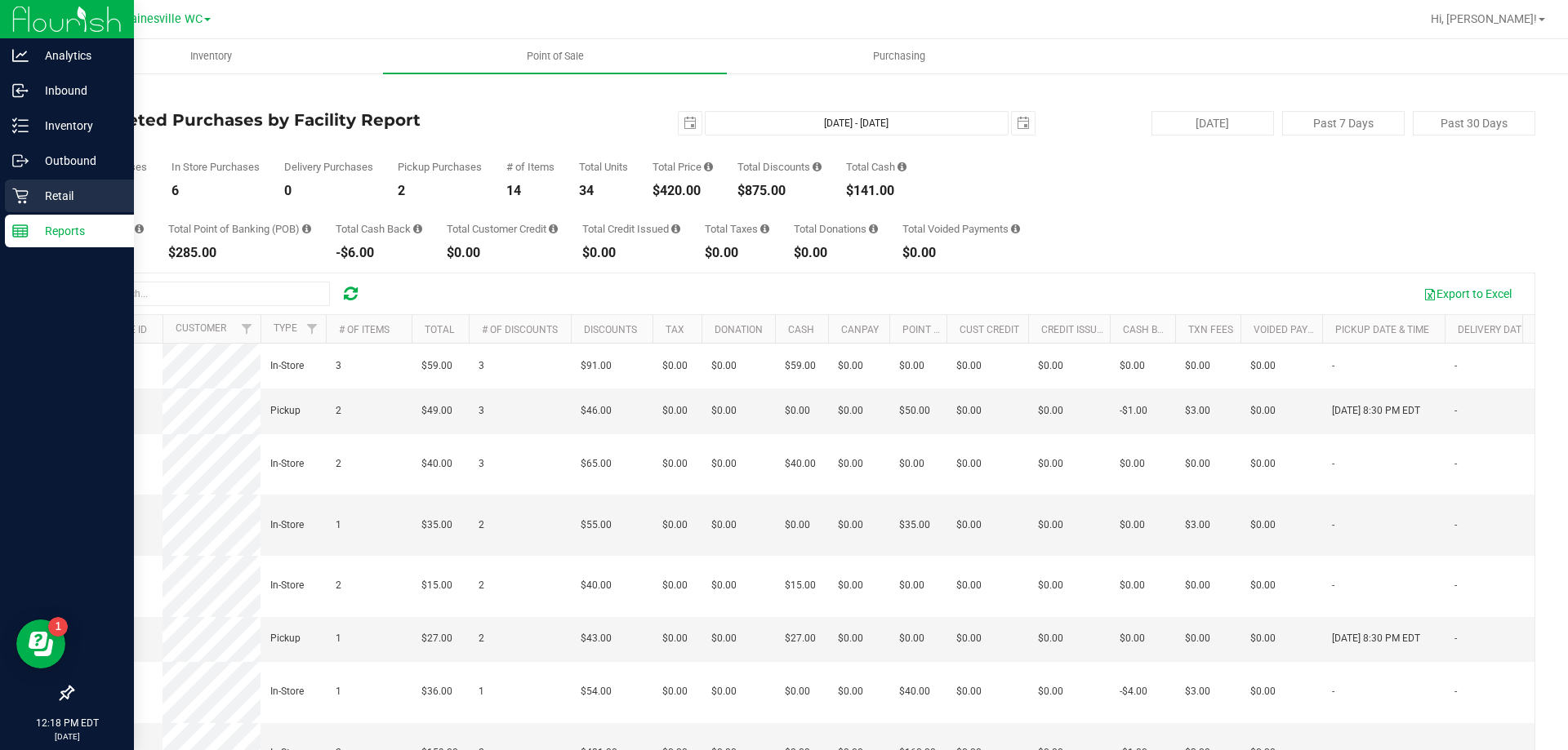
click at [77, 200] on p "Retail" at bounding box center [77, 195] width 98 height 20
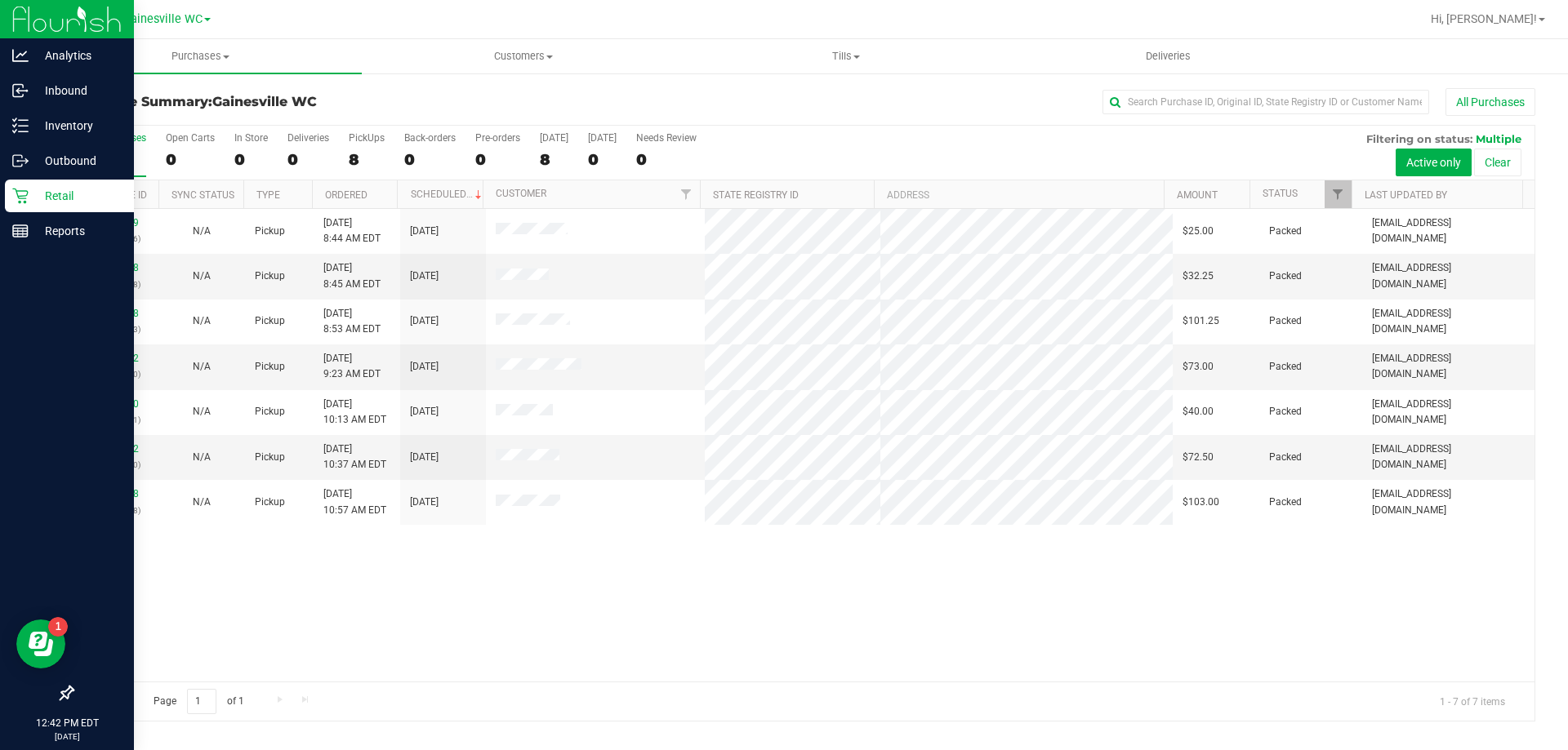
click at [114, 153] on div "8" at bounding box center [115, 160] width 60 height 19
click at [0, 0] on input "All Purchases 8" at bounding box center [0, 0] width 0 height 0
click at [48, 227] on p "Reports" at bounding box center [77, 231] width 98 height 20
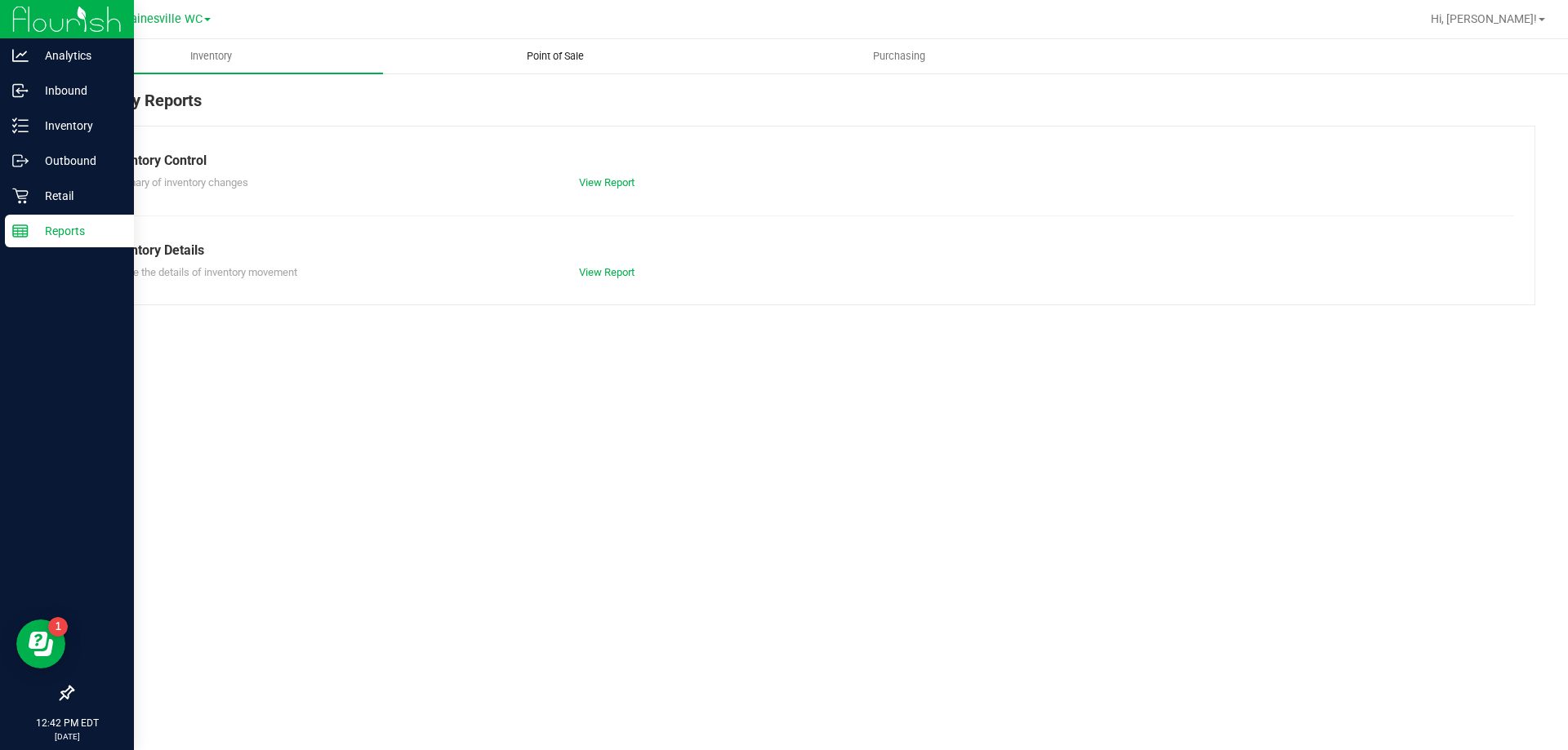
click at [564, 54] on span "Point of Sale" at bounding box center [555, 56] width 101 height 14
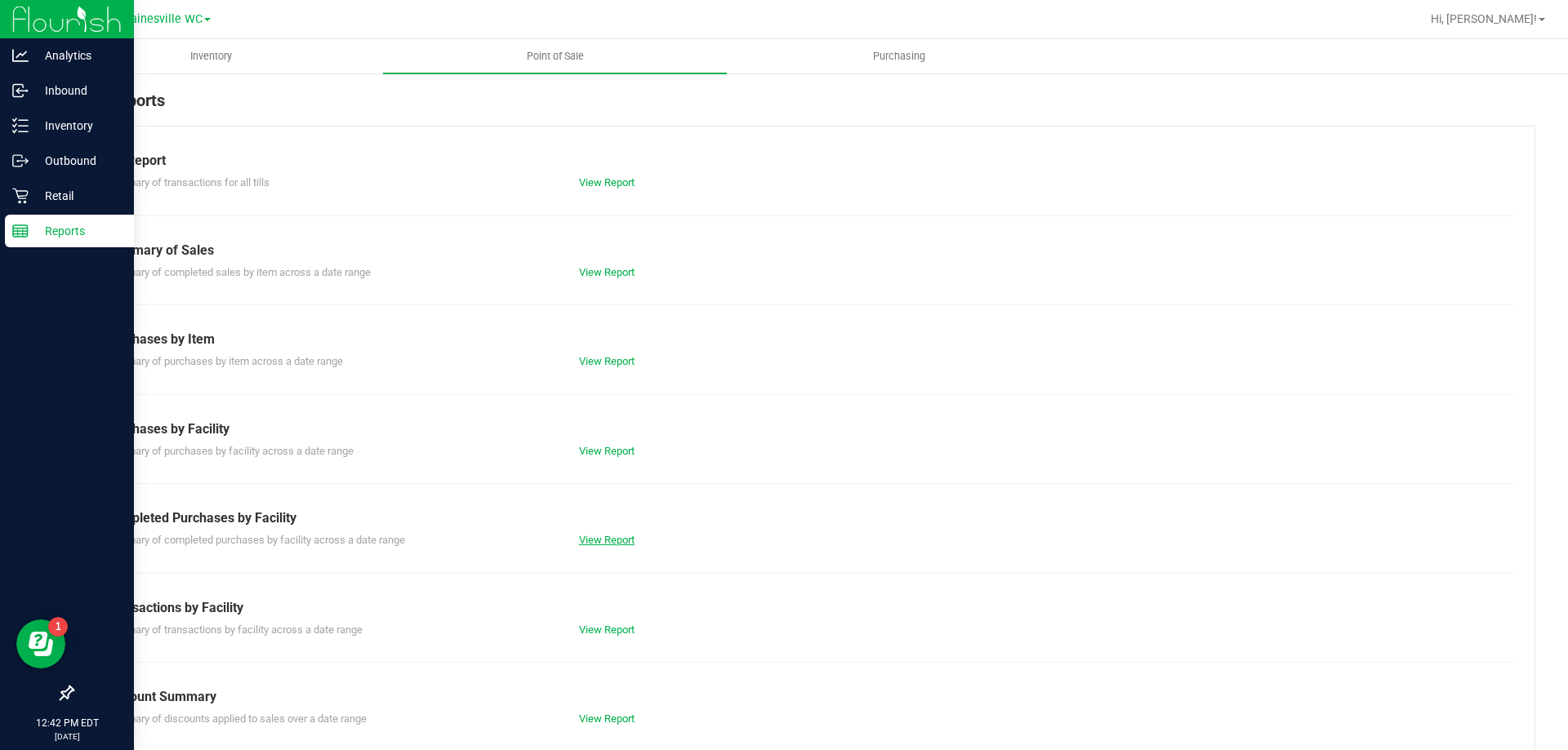
click at [604, 535] on link "View Report" at bounding box center [606, 540] width 55 height 12
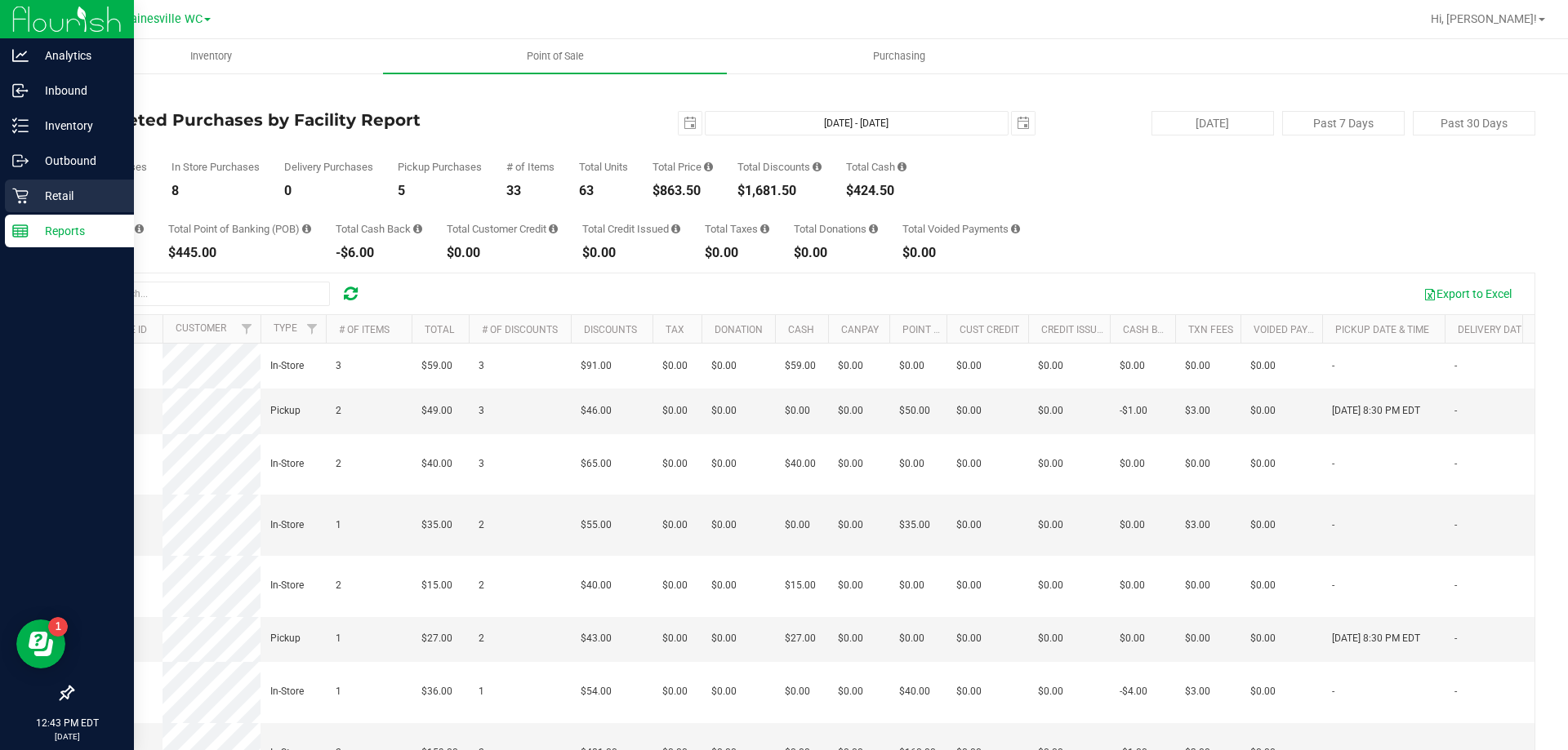
click at [76, 192] on p "Retail" at bounding box center [77, 195] width 98 height 20
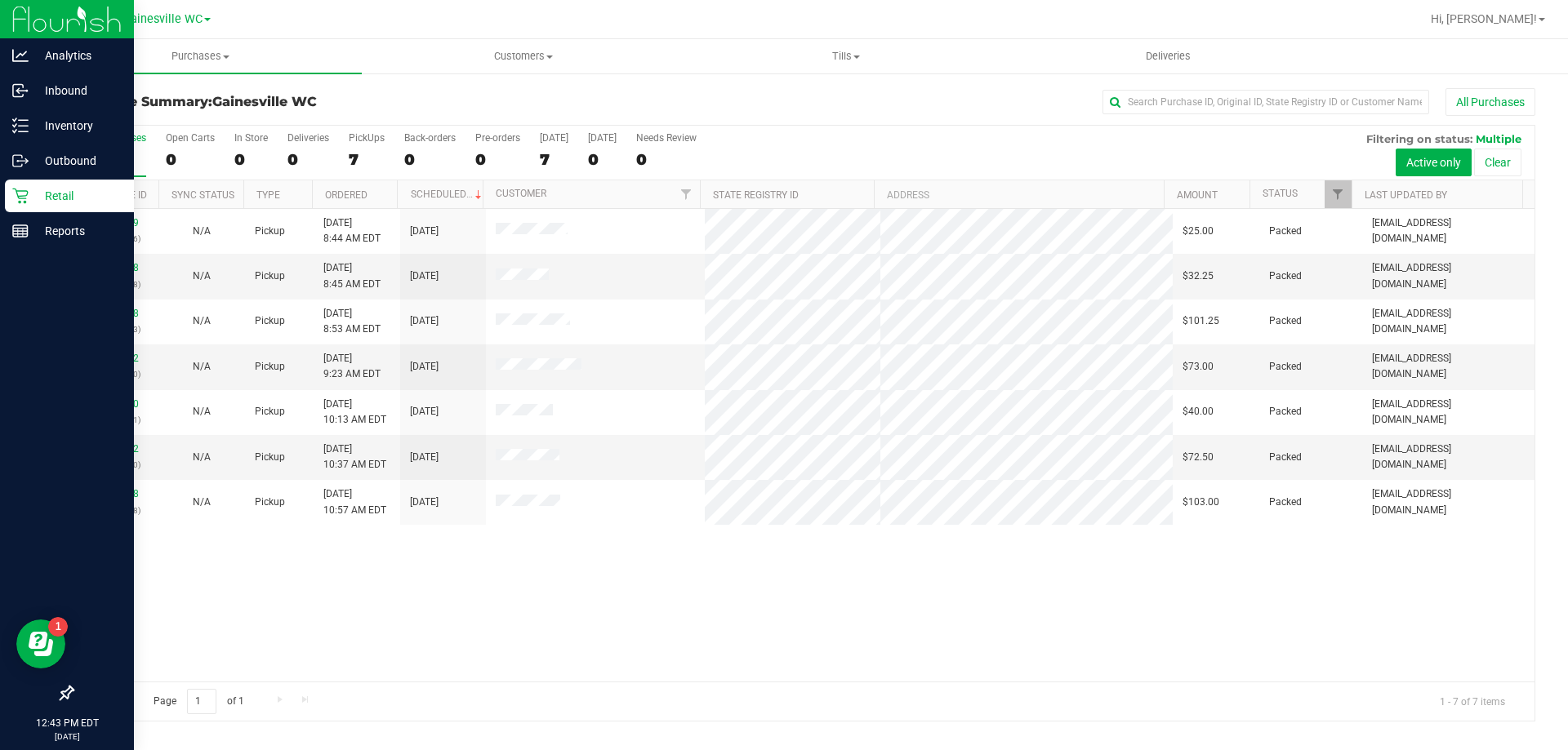
click at [30, 192] on p "Retail" at bounding box center [77, 195] width 98 height 20
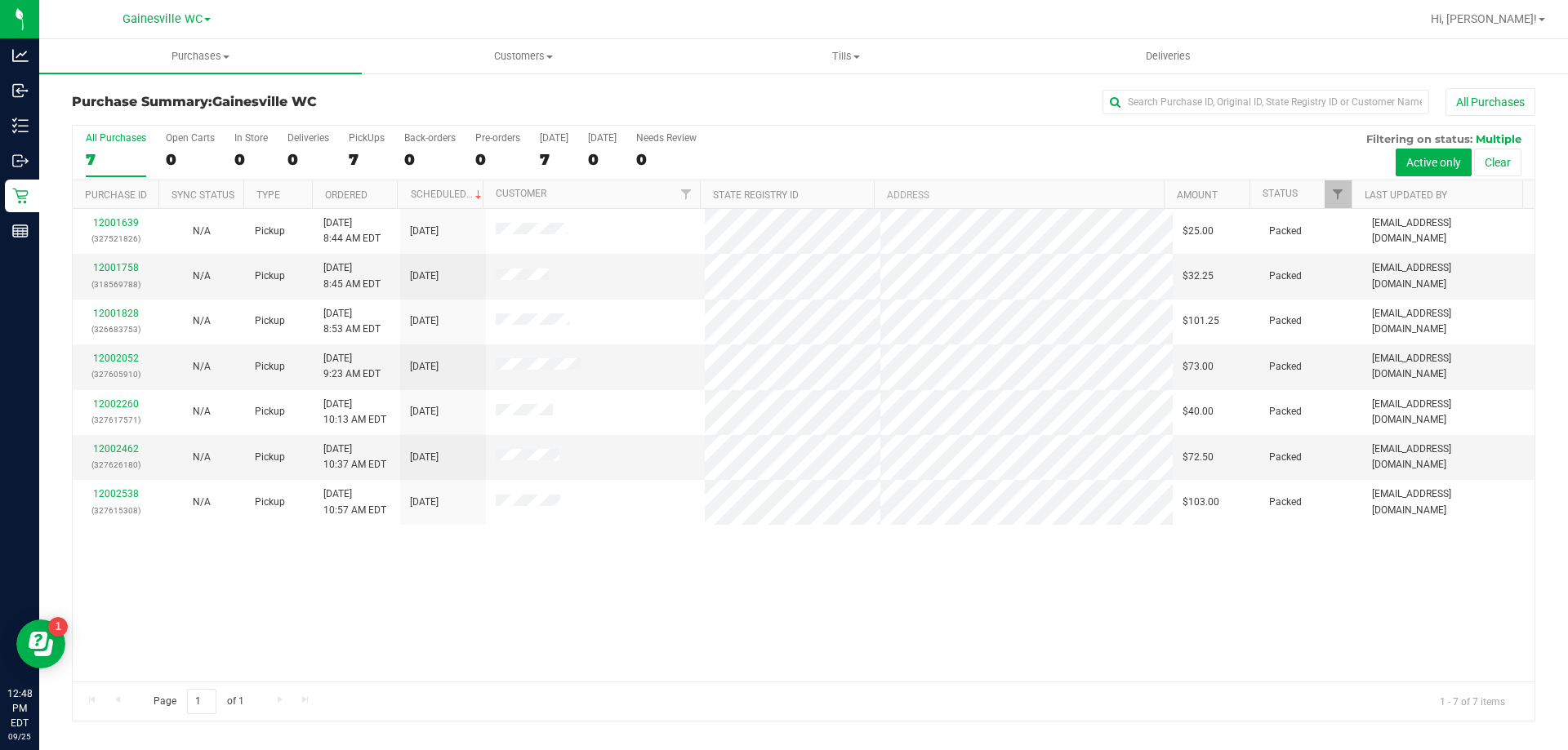
click at [118, 167] on div "7" at bounding box center [115, 160] width 60 height 19
click at [0, 0] on input "All Purchases 7" at bounding box center [0, 0] width 0 height 0
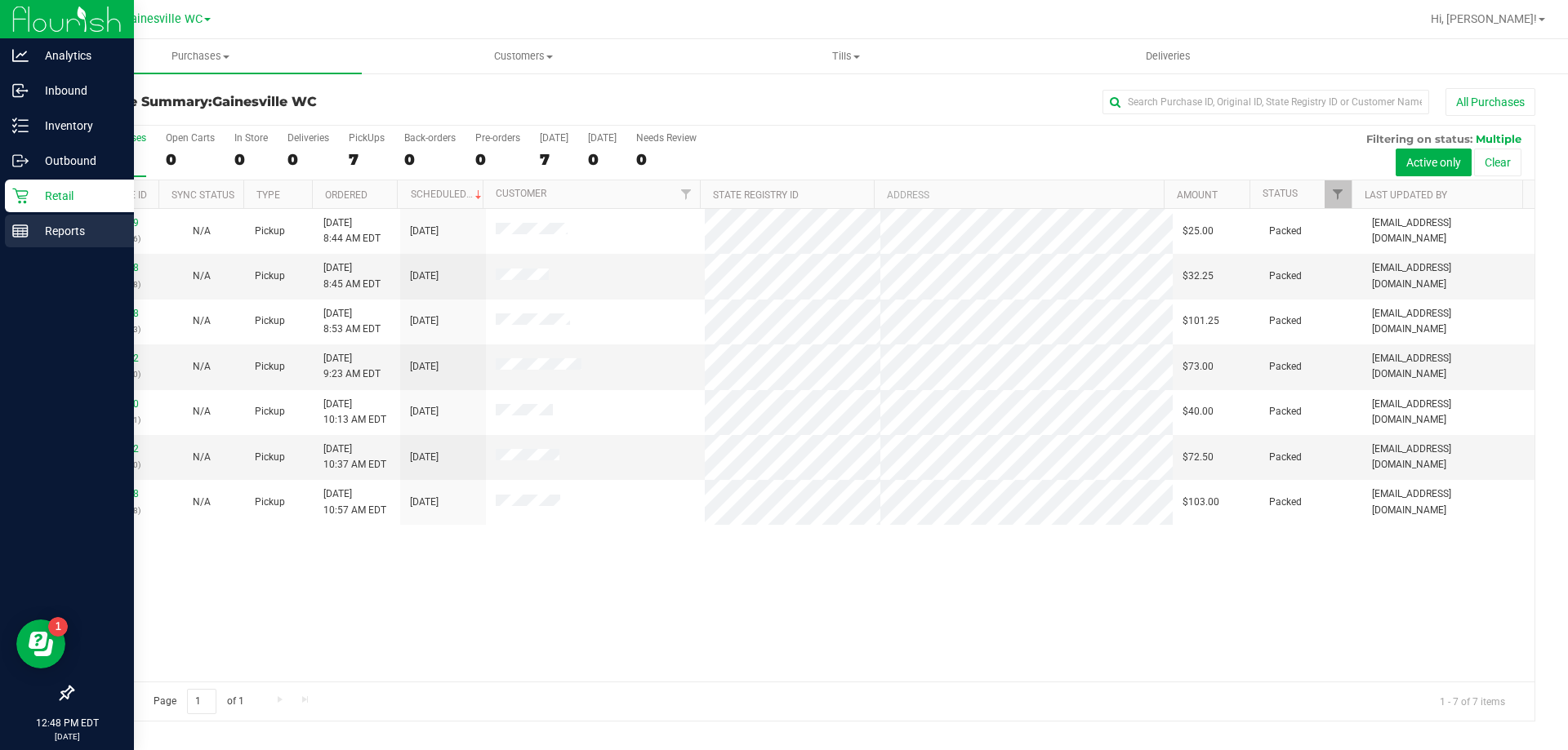
click at [87, 227] on p "Reports" at bounding box center [77, 231] width 98 height 20
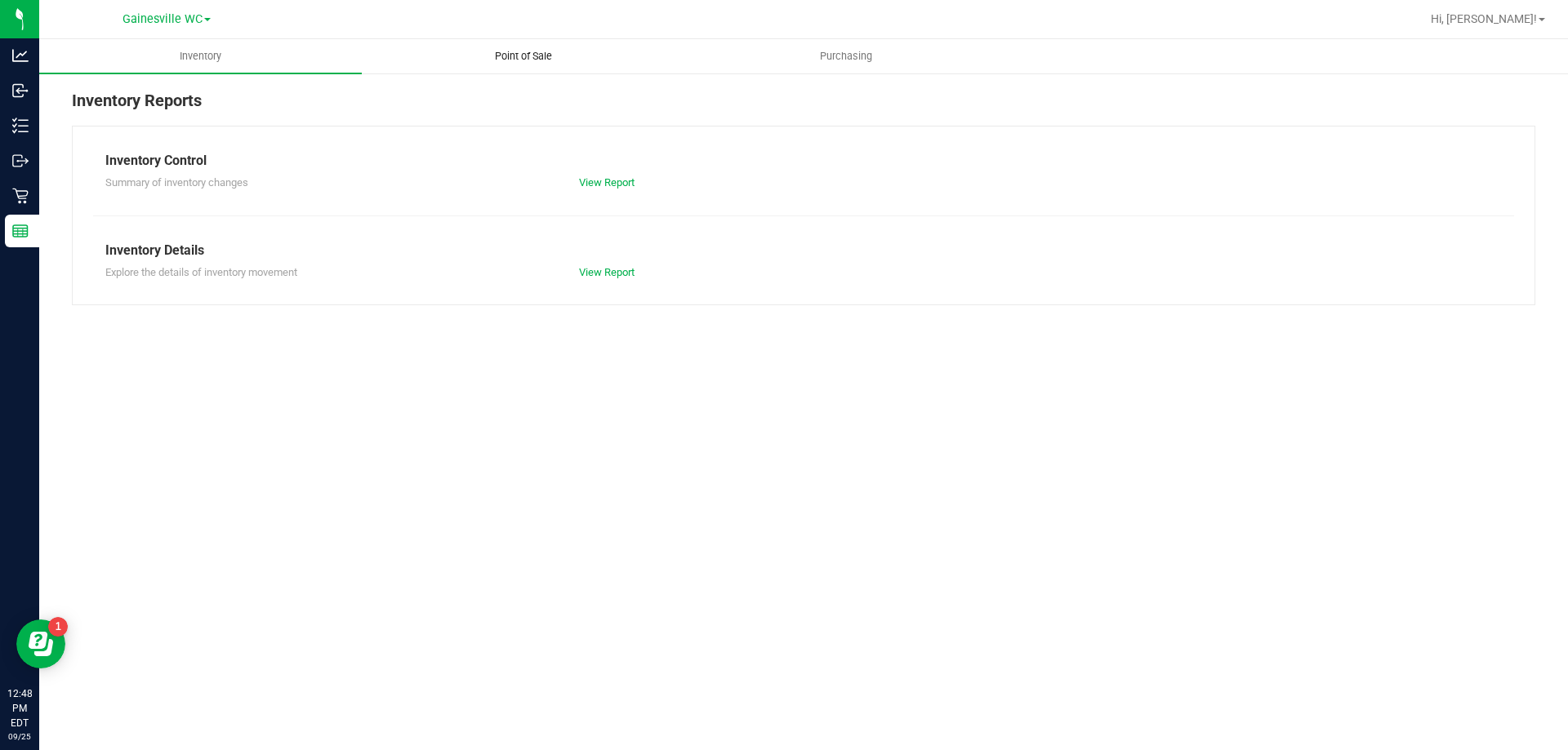
click at [526, 50] on span "Point of Sale" at bounding box center [523, 56] width 101 height 14
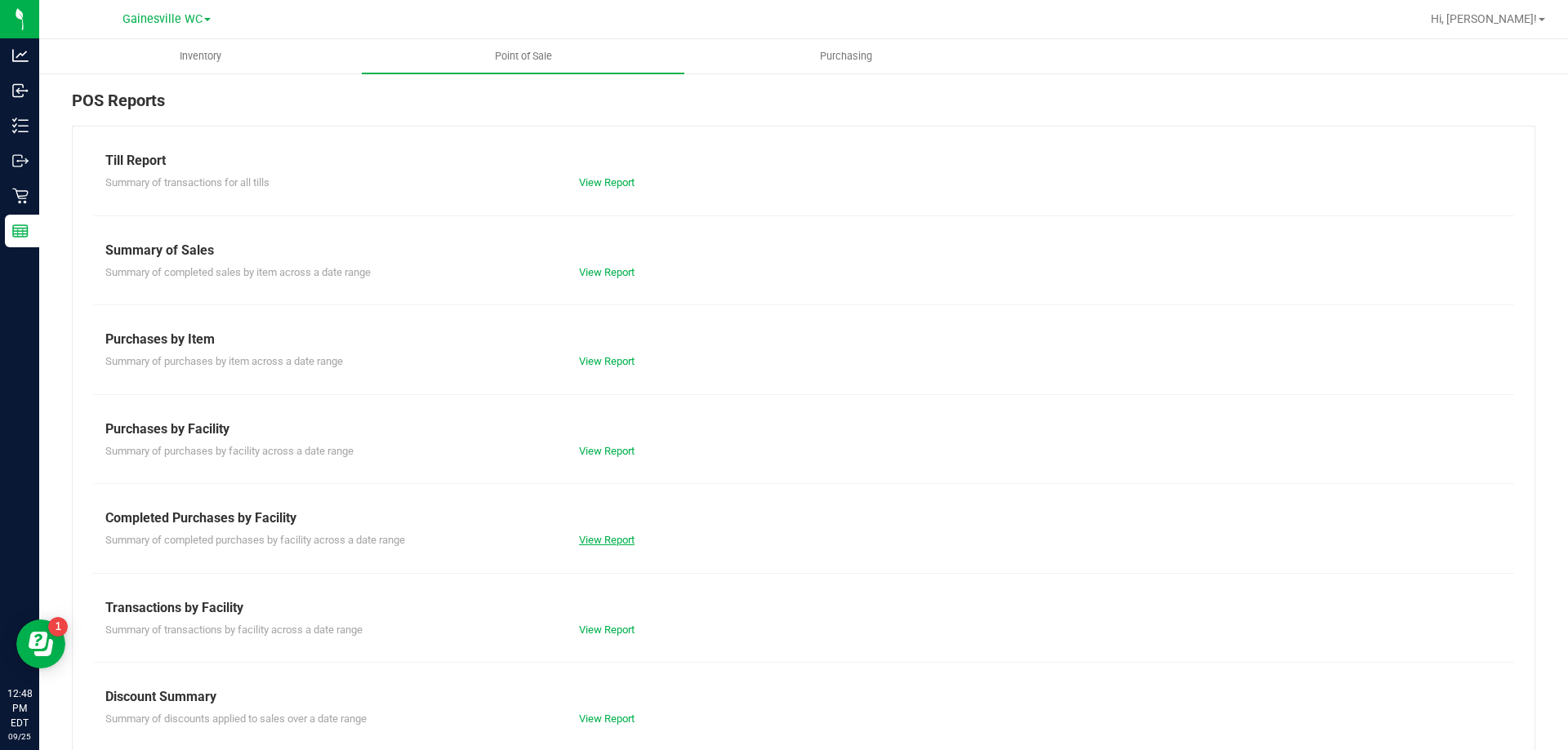
click at [593, 545] on link "View Report" at bounding box center [606, 540] width 55 height 12
